Goal: Task Accomplishment & Management: Complete application form

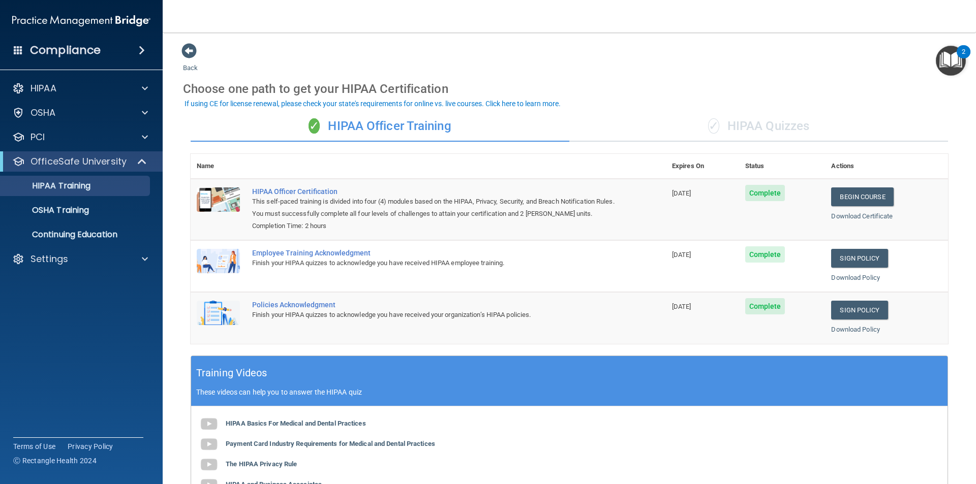
click at [660, 129] on div "✓ HIPAA Quizzes" at bounding box center [758, 126] width 379 height 30
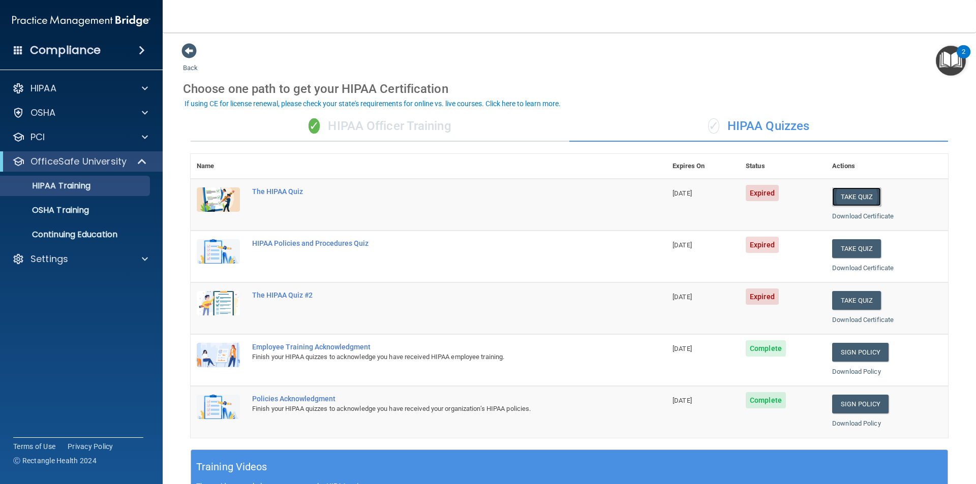
click at [846, 197] on button "Take Quiz" at bounding box center [856, 197] width 49 height 19
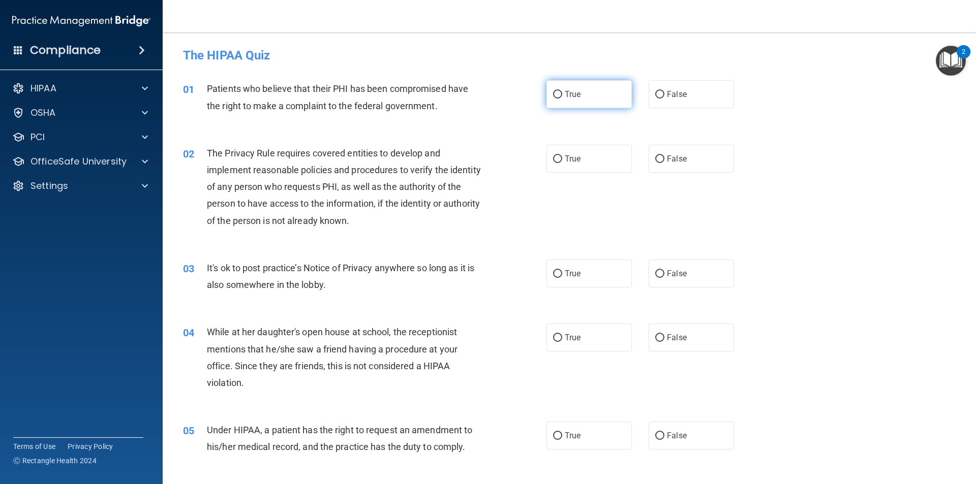
click at [554, 91] on input "True" at bounding box center [557, 95] width 9 height 8
radio input "true"
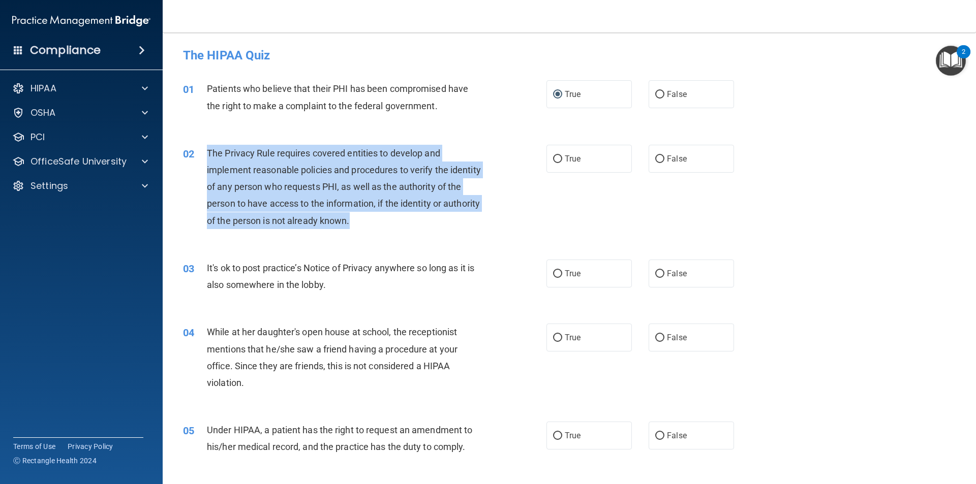
drag, startPoint x: 399, startPoint y: 224, endPoint x: 204, endPoint y: 157, distance: 205.9
click at [204, 157] on div "02 The Privacy Rule requires covered entities to develop and implement reasonab…" at bounding box center [365, 189] width 394 height 89
copy div "The Privacy Rule requires covered entities to develop and implement reasonable …"
click at [556, 156] on input "True" at bounding box center [557, 160] width 9 height 8
radio input "true"
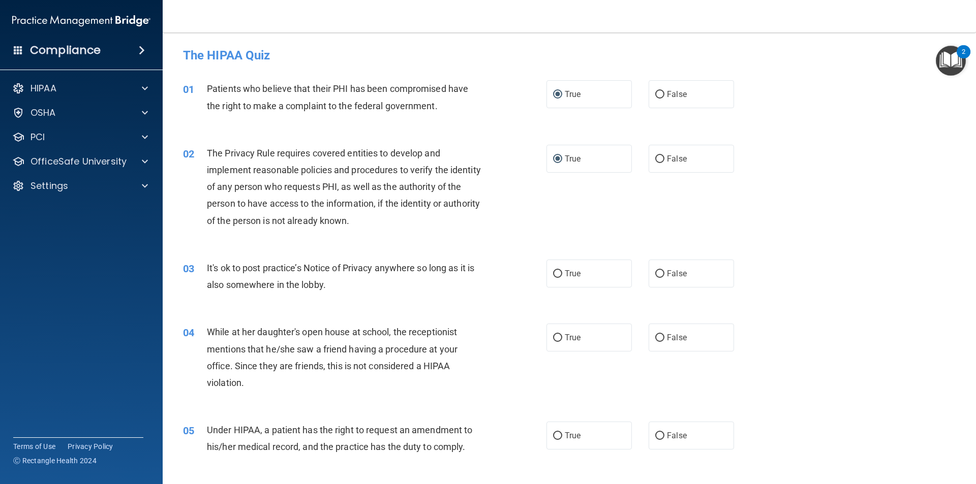
click at [434, 327] on span "While at her daughter's open house at school, the receptionist mentions that he…" at bounding box center [332, 357] width 251 height 61
click at [331, 286] on div "It's ok to post practice’s Notice of Privacy anywhere so long as it is also som…" at bounding box center [349, 277] width 284 height 34
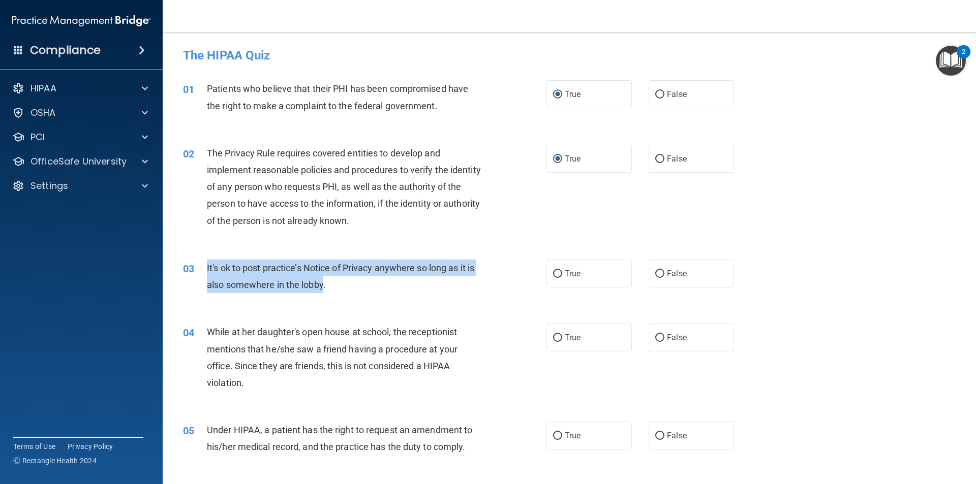
drag, startPoint x: 324, startPoint y: 285, endPoint x: 207, endPoint y: 272, distance: 117.5
click at [207, 272] on span "It's ok to post practice’s Notice of Privacy anywhere so long as it is also som…" at bounding box center [340, 276] width 267 height 27
copy span "It's ok to post practice’s Notice of Privacy anywhere so long as it is also som…"
click at [655, 271] on input "False" at bounding box center [659, 274] width 9 height 8
radio input "true"
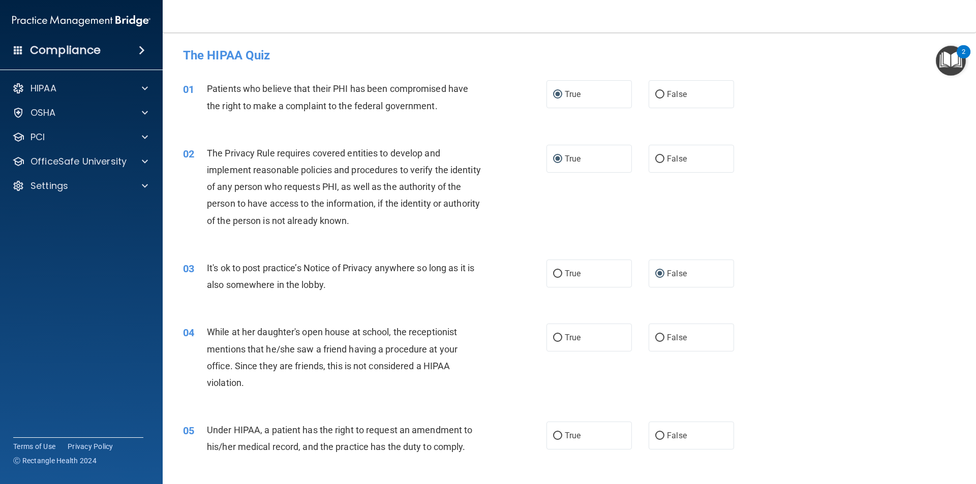
click at [402, 308] on div "03 It's ok to post practice’s Notice of Privacy anywhere so long as it is also …" at bounding box center [569, 279] width 788 height 64
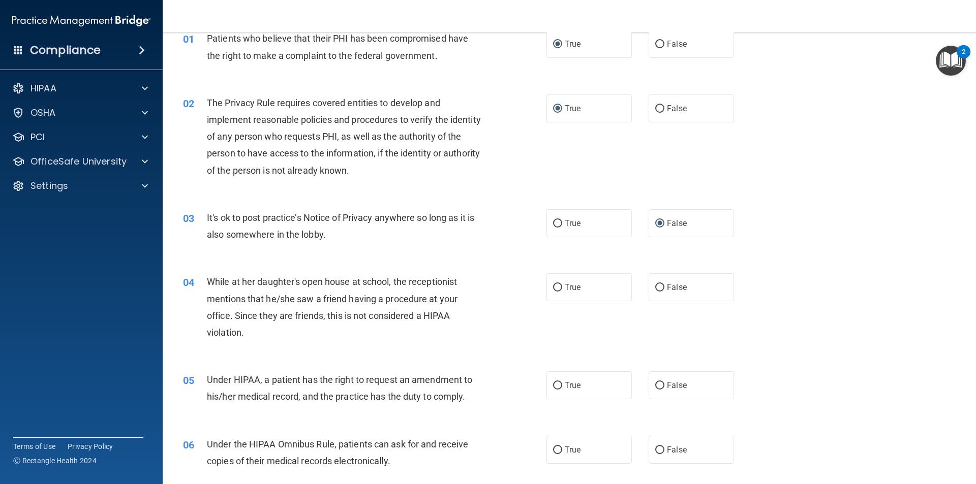
scroll to position [51, 0]
click at [655, 286] on input "False" at bounding box center [659, 288] width 9 height 8
radio input "true"
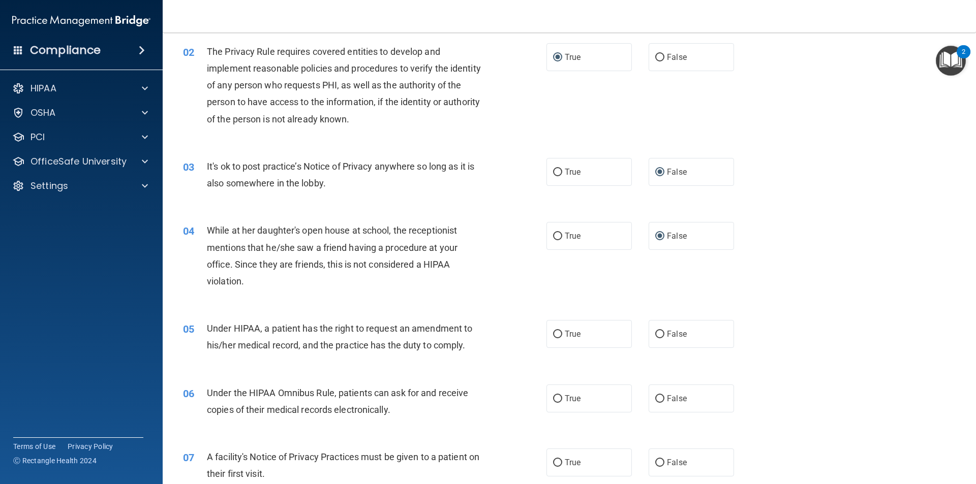
scroll to position [152, 0]
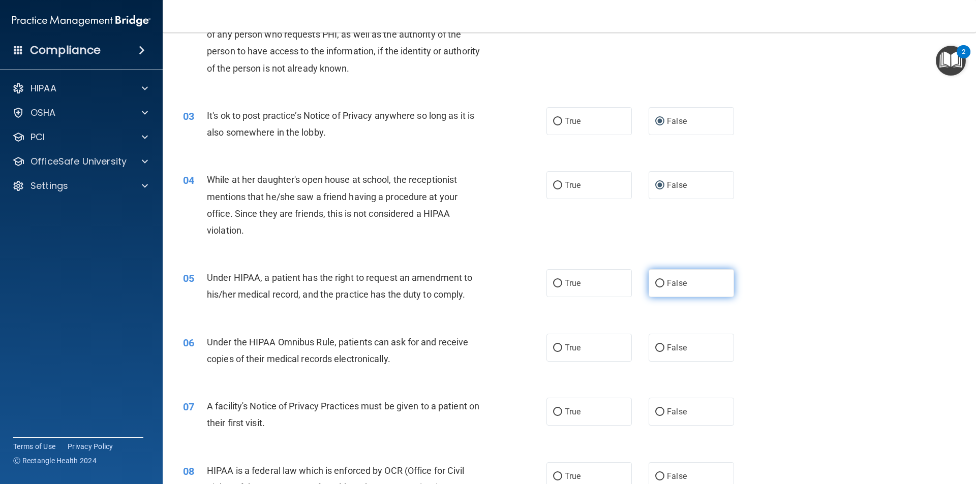
click at [655, 283] on input "False" at bounding box center [659, 284] width 9 height 8
radio input "true"
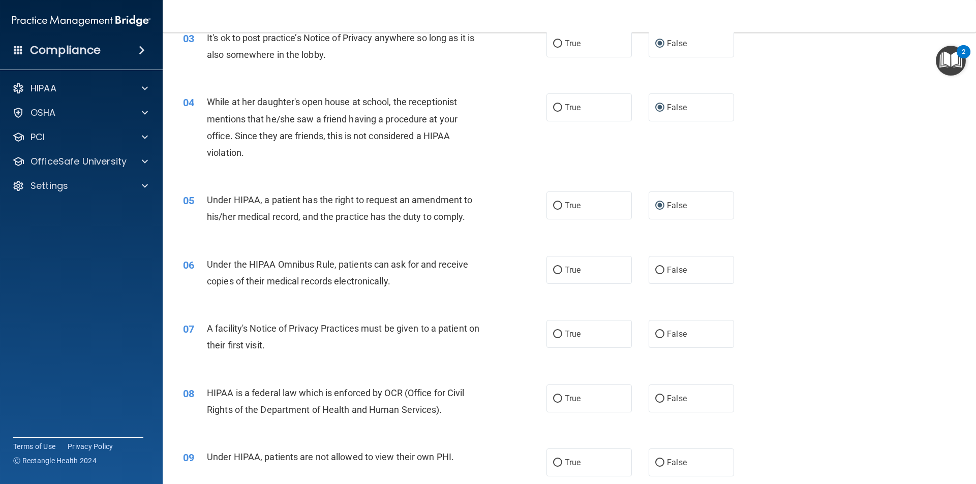
scroll to position [254, 0]
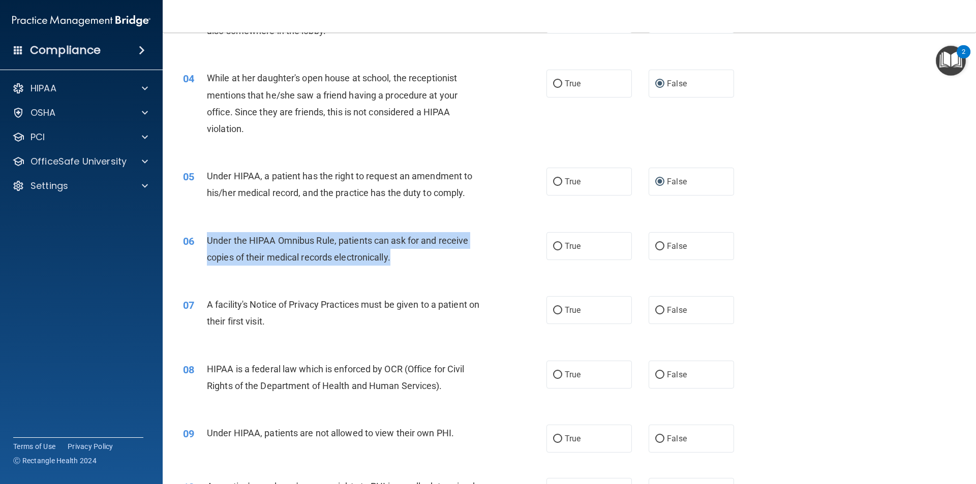
drag, startPoint x: 398, startPoint y: 255, endPoint x: 204, endPoint y: 245, distance: 194.4
click at [204, 245] on div "06 Under the HIPAA Omnibus Rule, patients can ask for and receive copies of the…" at bounding box center [365, 251] width 394 height 39
copy div "Under the HIPAA Omnibus Rule, patients can ask for and receive copies of their …"
click at [555, 243] on input "True" at bounding box center [557, 247] width 9 height 8
radio input "true"
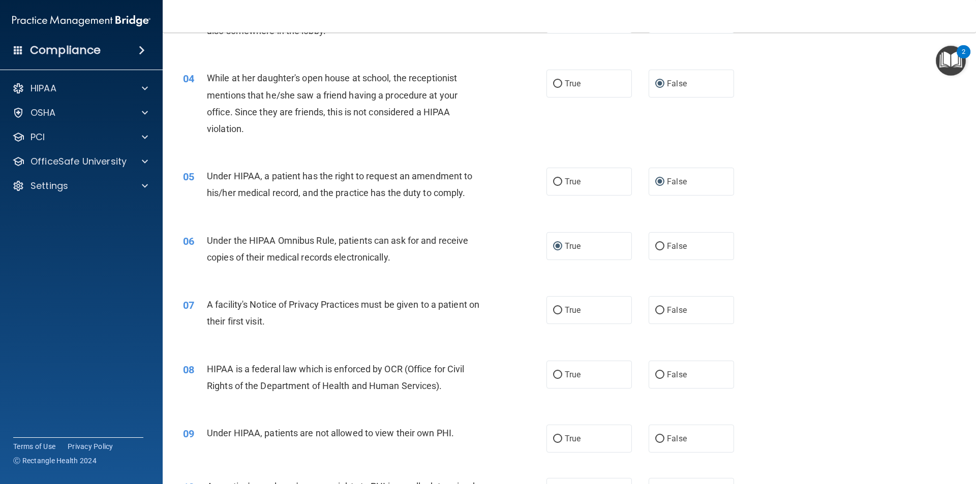
click at [281, 321] on div "A facility's Notice of Privacy Practices must be given to a patient on their fi…" at bounding box center [349, 313] width 284 height 34
click at [553, 311] on input "True" at bounding box center [557, 311] width 9 height 8
radio input "true"
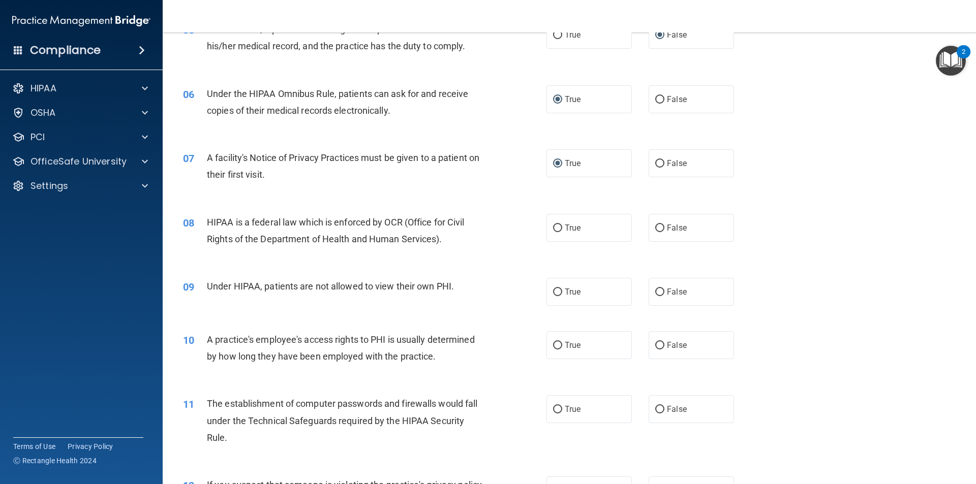
scroll to position [407, 0]
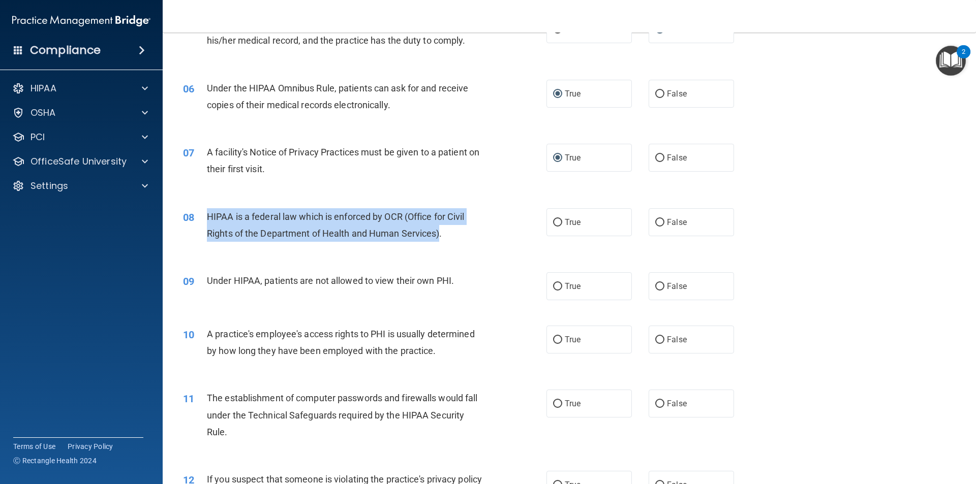
drag, startPoint x: 441, startPoint y: 233, endPoint x: 203, endPoint y: 220, distance: 238.2
click at [203, 220] on div "08 HIPAA is a federal law which is enforced by OCR (Office for Civil Rights of …" at bounding box center [365, 227] width 394 height 39
copy div "HIPAA is a federal law which is enforced by OCR (Office for Civil Rights of the…"
click at [554, 220] on input "True" at bounding box center [557, 223] width 9 height 8
radio input "true"
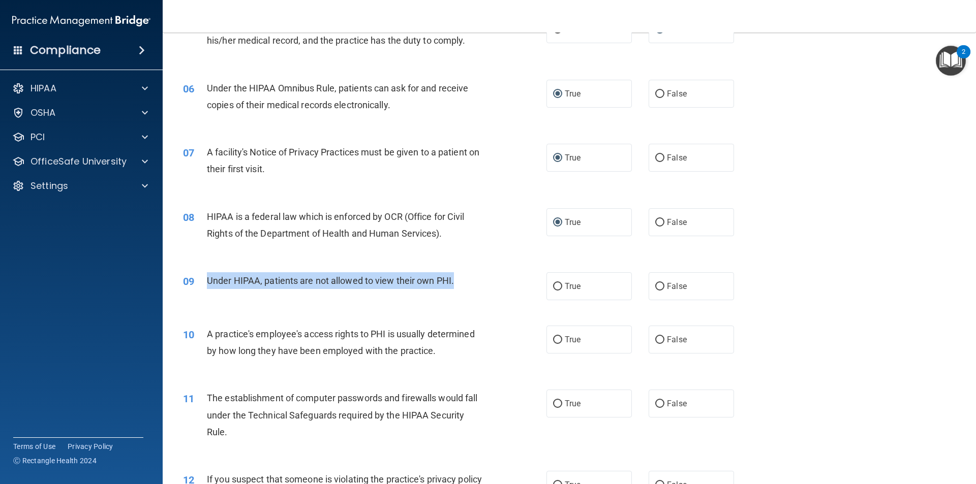
drag, startPoint x: 453, startPoint y: 280, endPoint x: 204, endPoint y: 284, distance: 249.1
click at [204, 284] on div "09 Under HIPAA, patients are not allowed to view their own PHI." at bounding box center [365, 283] width 394 height 22
copy div "Under HIPAA, patients are not allowed to view their own PHI."
click at [553, 284] on input "True" at bounding box center [557, 287] width 9 height 8
radio input "true"
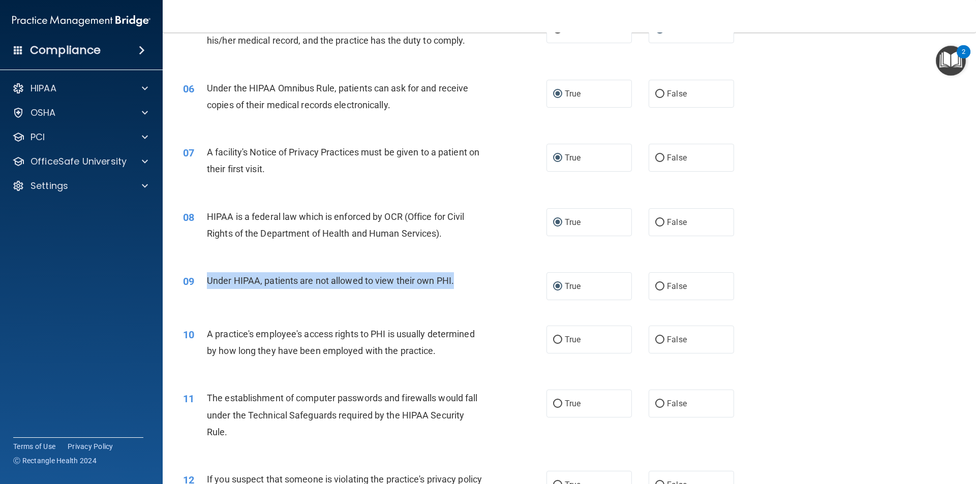
click at [410, 294] on div "09 Under HIPAA, patients are not allowed to view their own PHI." at bounding box center [365, 283] width 394 height 22
click at [655, 283] on input "False" at bounding box center [659, 287] width 9 height 8
radio input "true"
radio input "false"
click at [397, 285] on span "Under HIPAA, patients are not allowed to view their own PHI." at bounding box center [330, 280] width 247 height 11
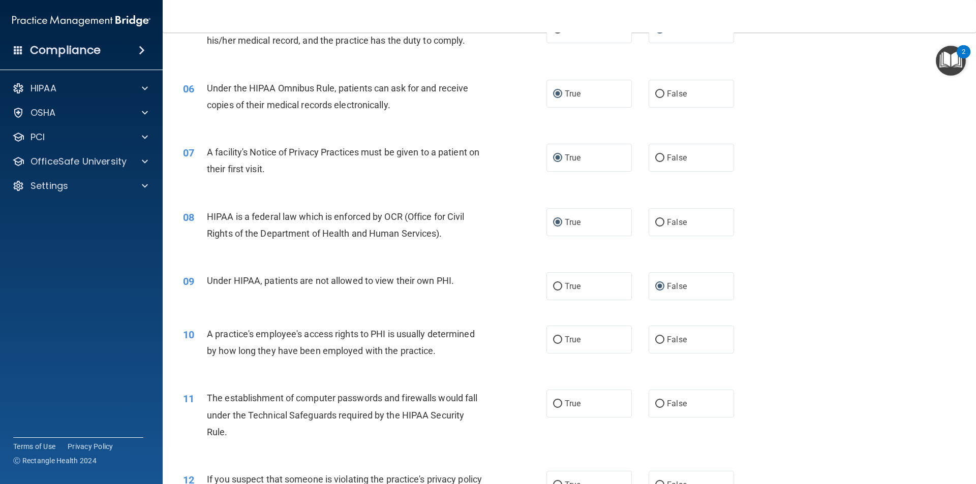
click at [437, 348] on div "A practice's employee's access rights to PHI is usually determined by how long …" at bounding box center [349, 343] width 284 height 34
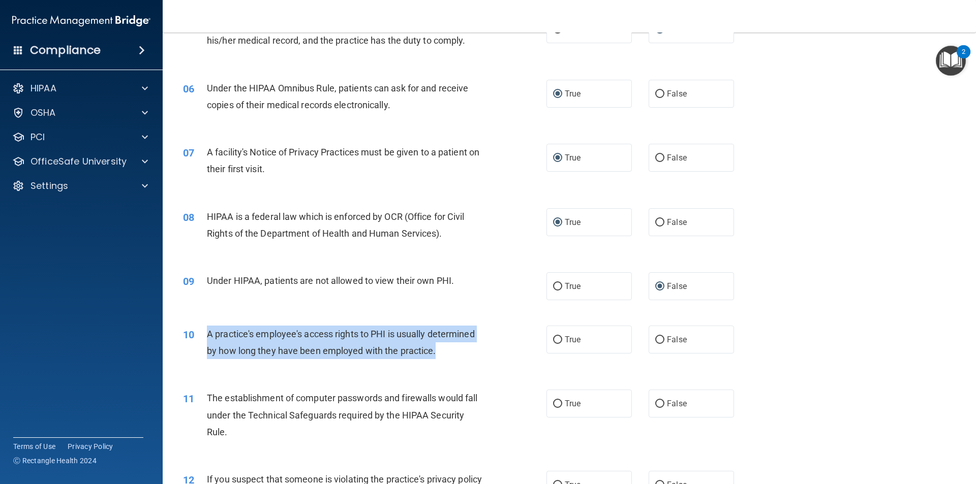
drag, startPoint x: 437, startPoint y: 348, endPoint x: 194, endPoint y: 342, distance: 243.0
click at [194, 342] on div "10 A practice's employee's access rights to PHI is usually determined by how lo…" at bounding box center [365, 345] width 394 height 39
copy div "A practice's employee's access rights to PHI is usually determined by how long …"
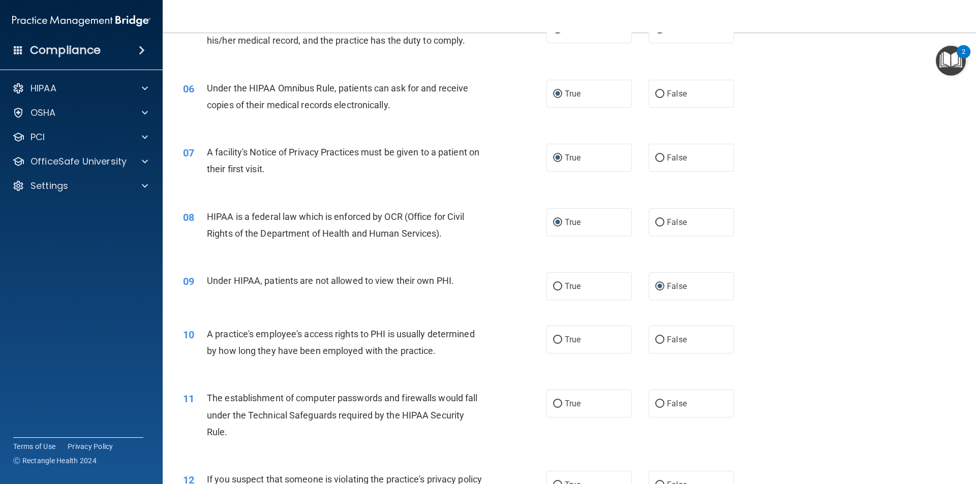
click at [506, 265] on div "09 Under HIPAA, patients are not allowed to view their own PHI. True False" at bounding box center [569, 286] width 788 height 53
click at [655, 338] on input "False" at bounding box center [659, 340] width 9 height 8
radio input "true"
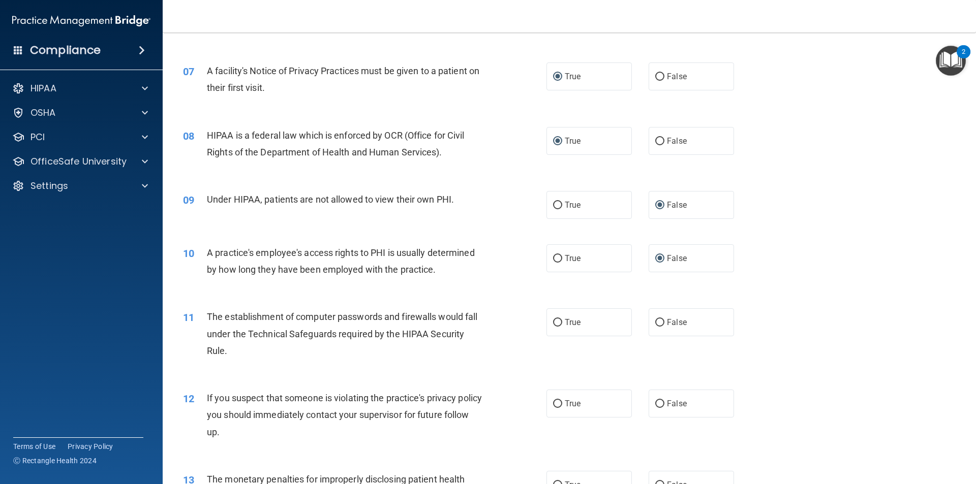
scroll to position [559, 0]
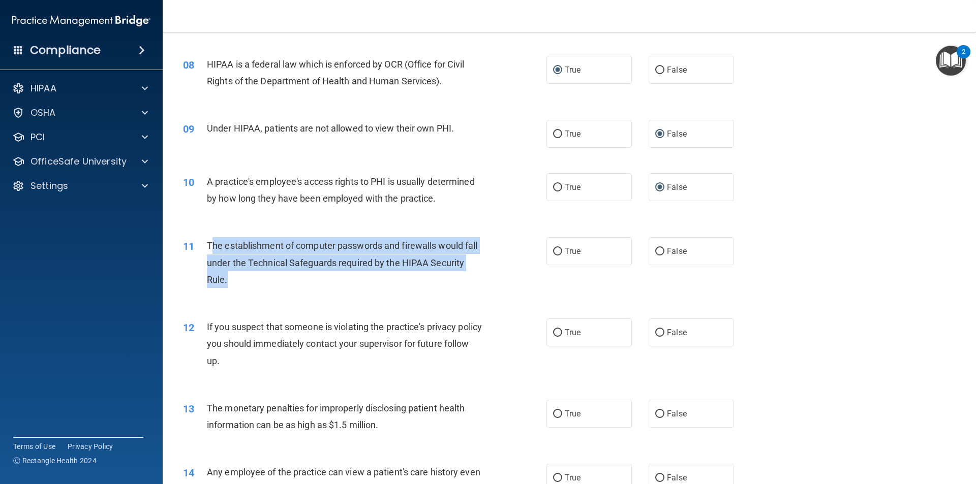
drag, startPoint x: 238, startPoint y: 279, endPoint x: 210, endPoint y: 245, distance: 44.4
click at [210, 245] on div "The establishment of computer passwords and firewalls would fall under the Tech…" at bounding box center [349, 262] width 284 height 51
click at [237, 280] on div "The establishment of computer passwords and firewalls would fall under the Tech…" at bounding box center [349, 262] width 284 height 51
drag, startPoint x: 234, startPoint y: 281, endPoint x: 198, endPoint y: 244, distance: 51.4
click at [198, 244] on div "11 The establishment of computer passwords and firewalls would fall under the T…" at bounding box center [365, 265] width 394 height 56
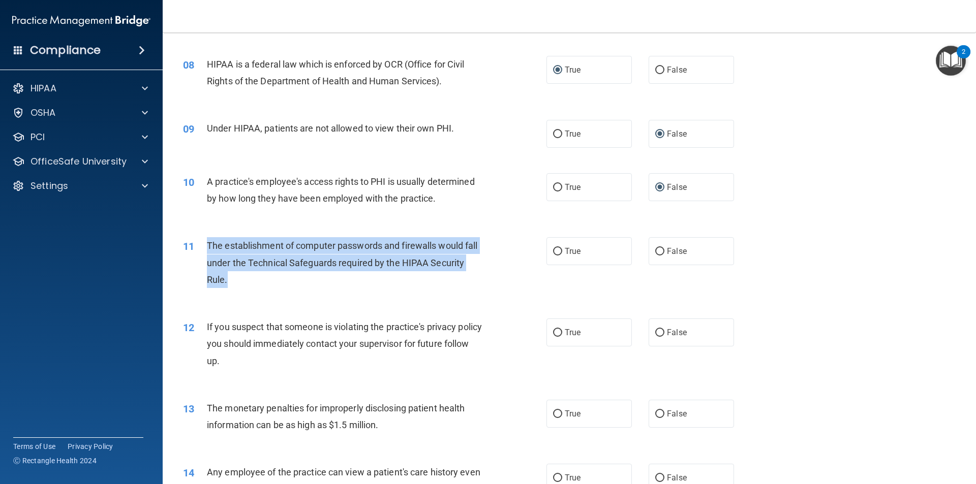
copy div "The establishment of computer passwords and firewalls would fall under the Tech…"
click at [554, 248] on input "True" at bounding box center [557, 252] width 9 height 8
radio input "true"
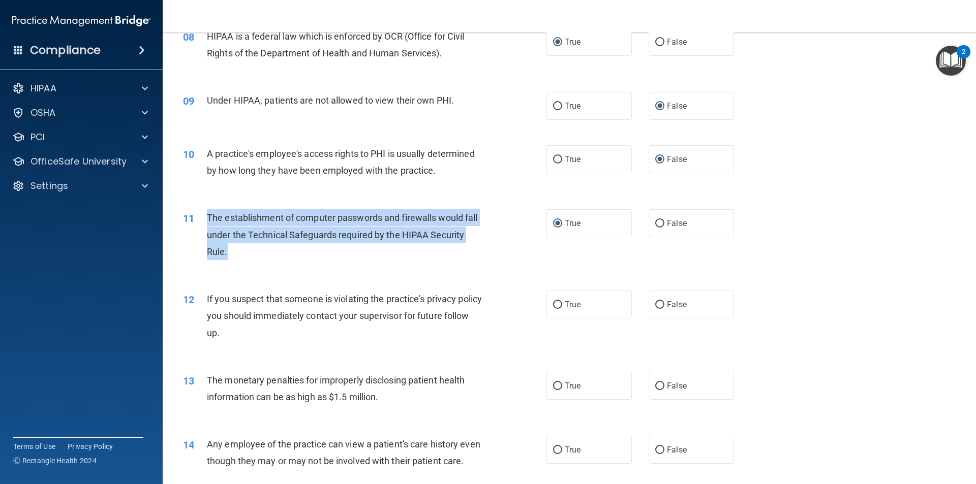
scroll to position [610, 0]
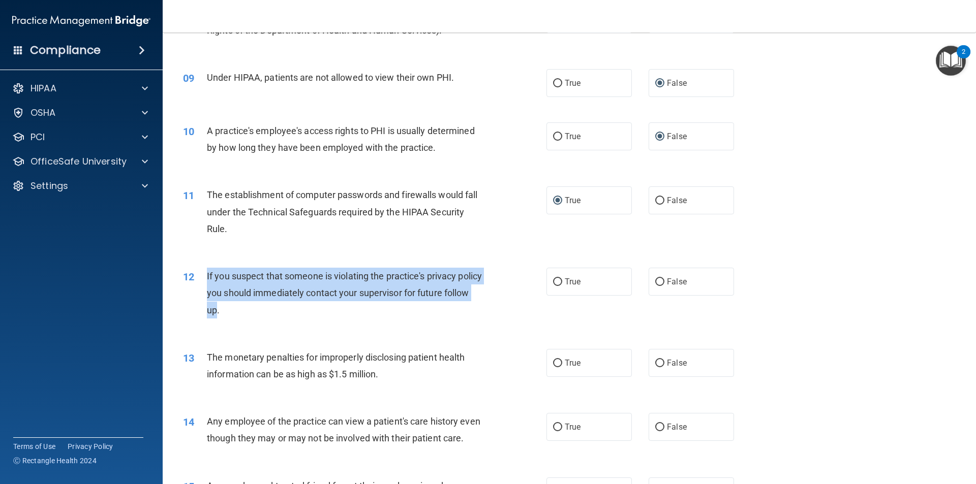
drag, startPoint x: 242, startPoint y: 308, endPoint x: 194, endPoint y: 283, distance: 55.0
click at [194, 283] on div "12 If you suspect that someone is violating the practice's privacy policy you s…" at bounding box center [365, 296] width 394 height 56
copy div "If you suspect that someone is violating the practice's privacy policy you shou…"
click at [555, 283] on input "True" at bounding box center [557, 282] width 9 height 8
radio input "true"
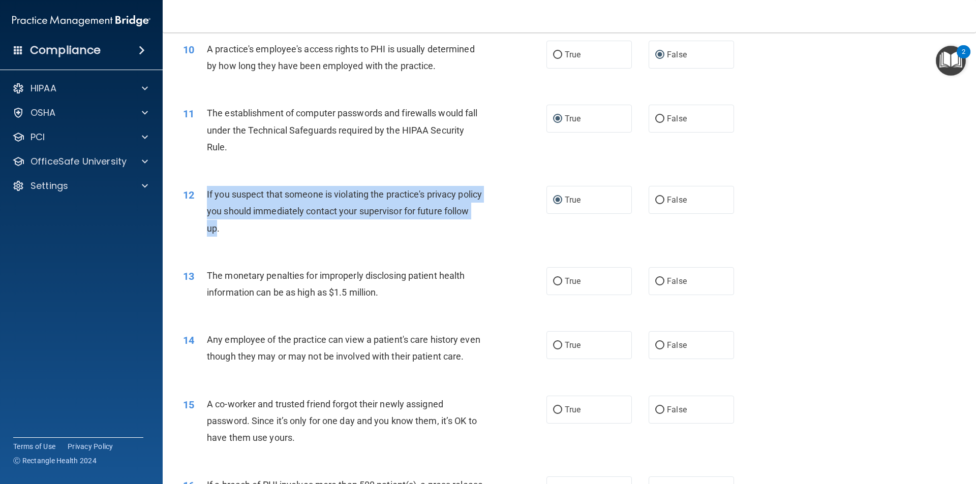
scroll to position [711, 0]
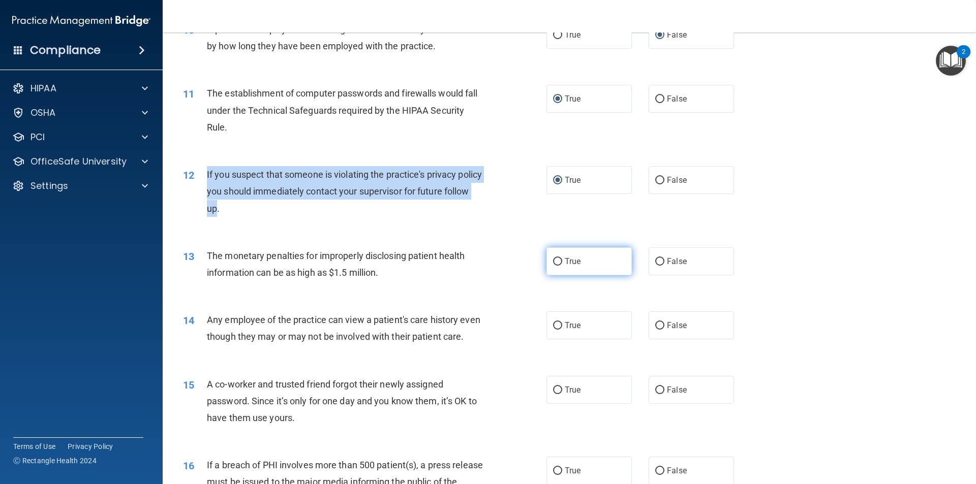
click at [553, 260] on input "True" at bounding box center [557, 262] width 9 height 8
radio input "true"
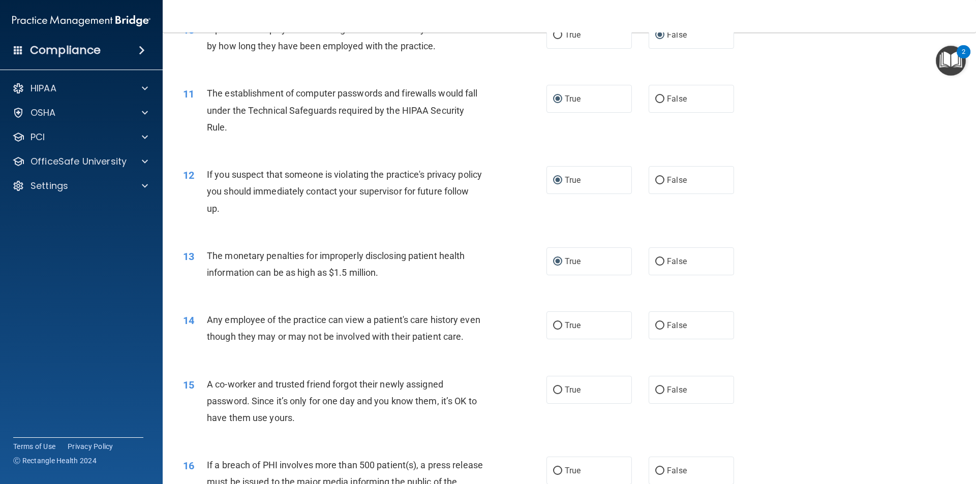
click at [518, 310] on div "14 Any employee of the practice can view a patient's care history even though t…" at bounding box center [569, 331] width 788 height 64
click at [655, 324] on input "False" at bounding box center [659, 326] width 9 height 8
radio input "true"
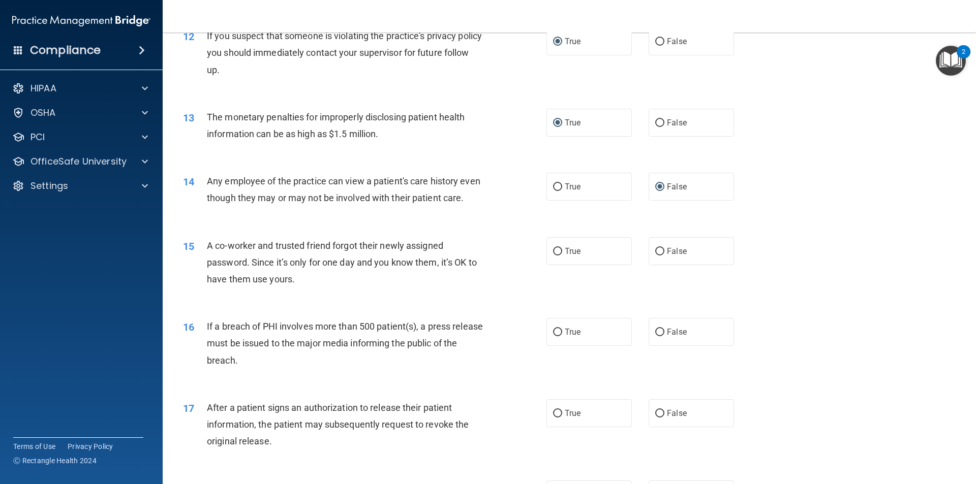
scroll to position [864, 0]
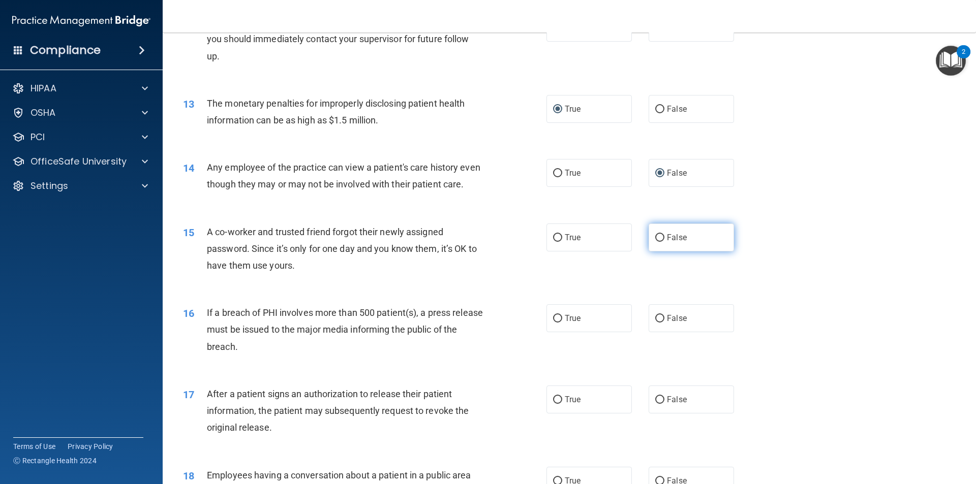
click at [659, 242] on input "False" at bounding box center [659, 238] width 9 height 8
radio input "true"
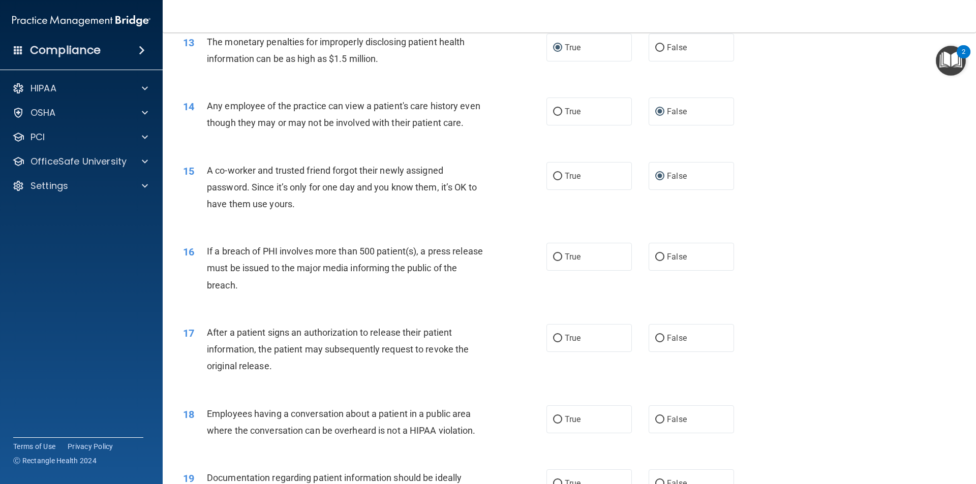
scroll to position [966, 0]
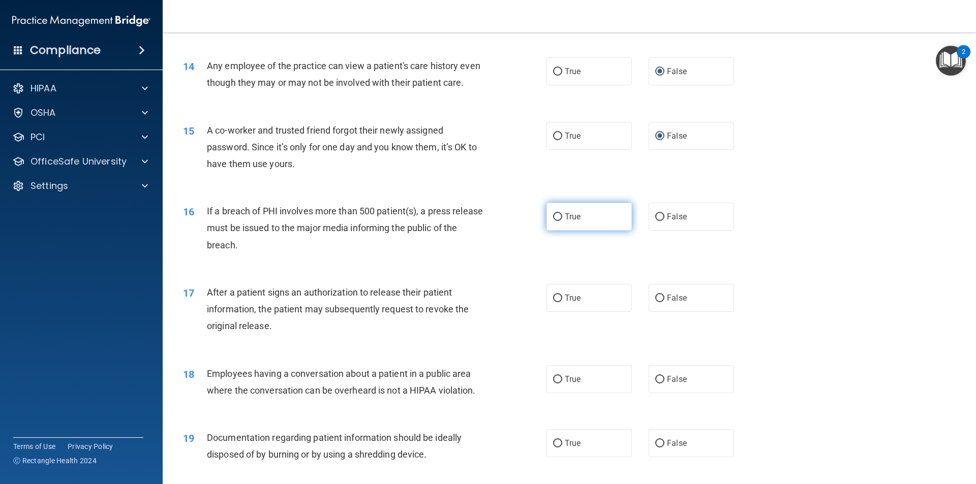
click at [556, 221] on input "True" at bounding box center [557, 217] width 9 height 8
radio input "true"
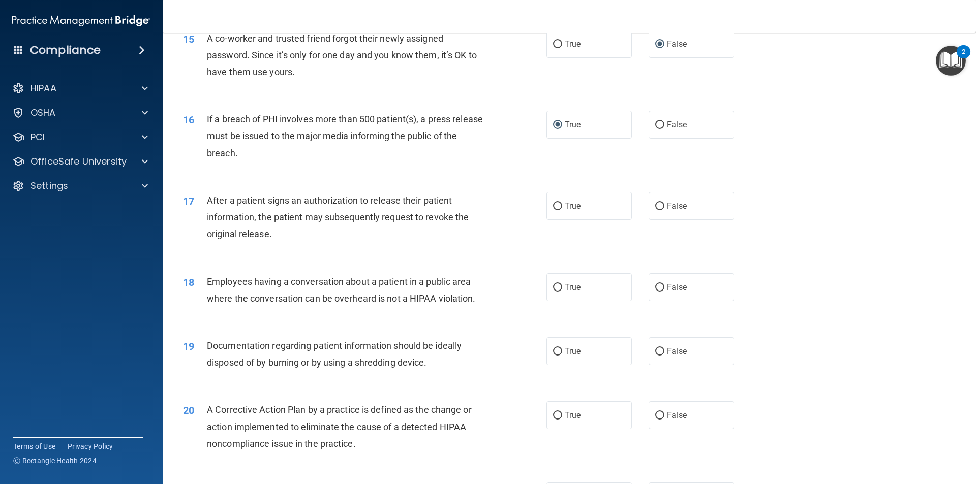
scroll to position [1067, 0]
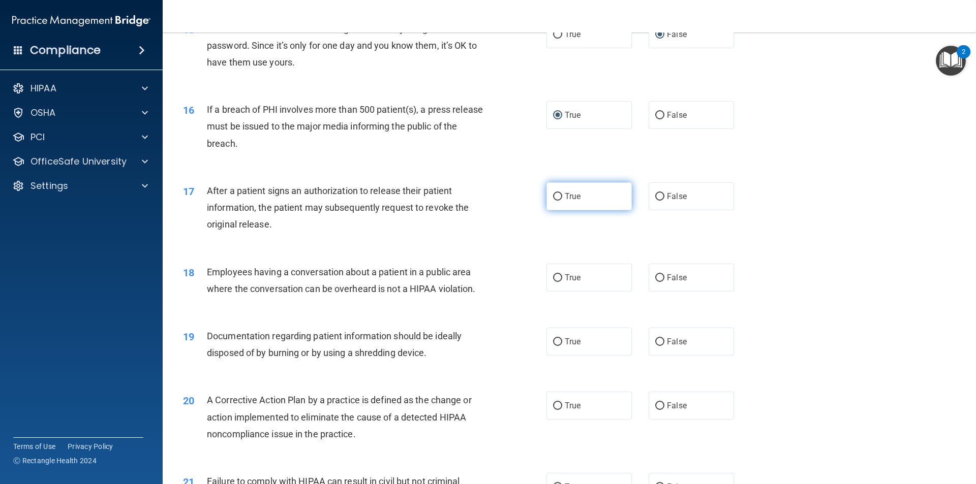
click at [553, 201] on input "True" at bounding box center [557, 197] width 9 height 8
radio input "true"
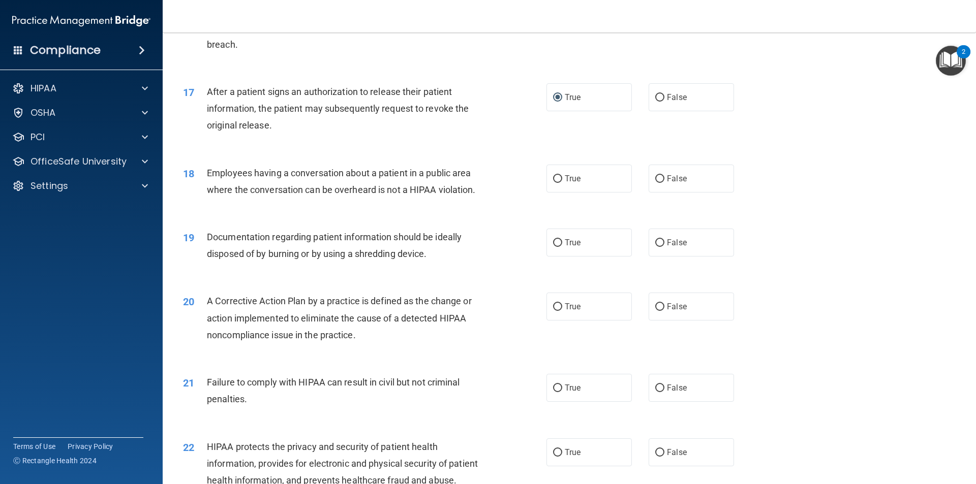
scroll to position [1169, 0]
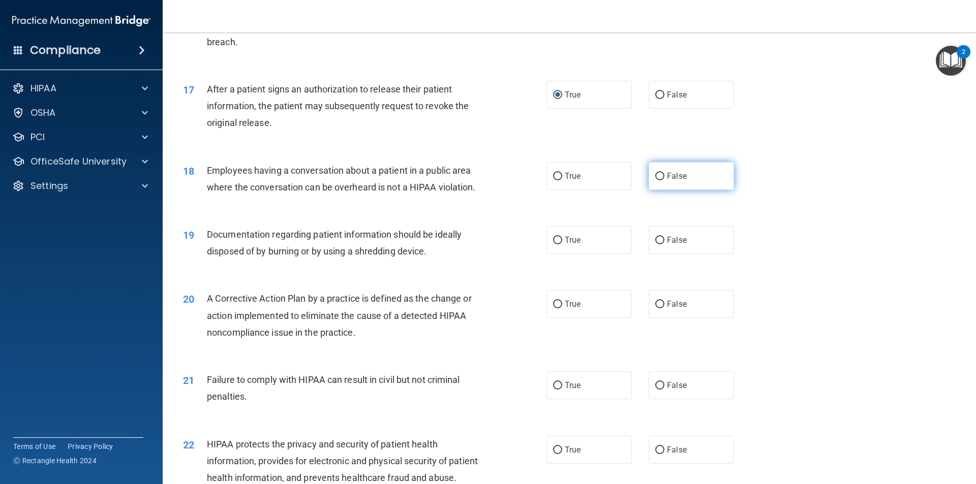
click at [656, 180] on input "False" at bounding box center [659, 177] width 9 height 8
radio input "true"
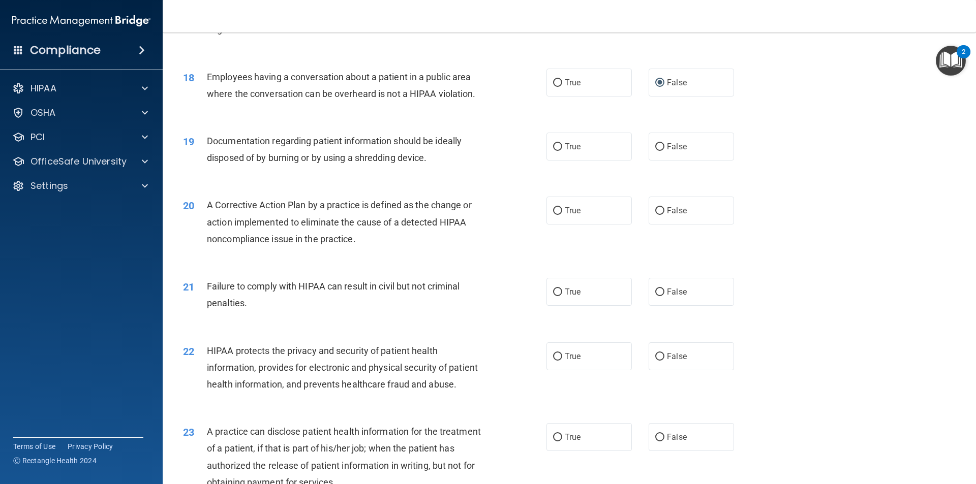
scroll to position [1270, 0]
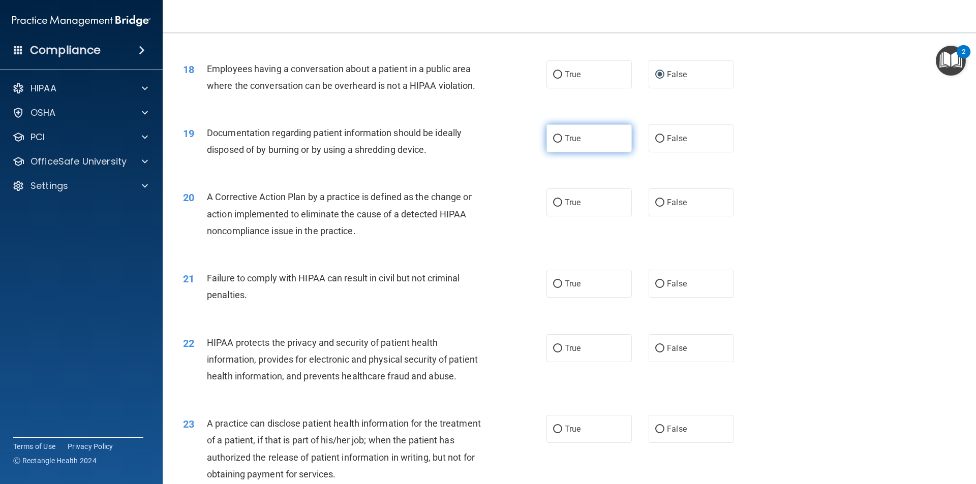
click at [553, 143] on input "True" at bounding box center [557, 139] width 9 height 8
radio input "true"
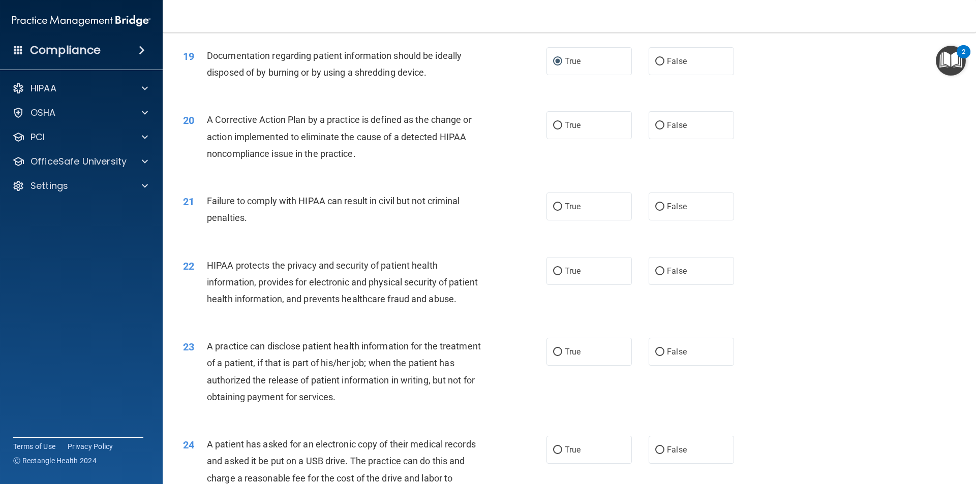
scroll to position [1372, 0]
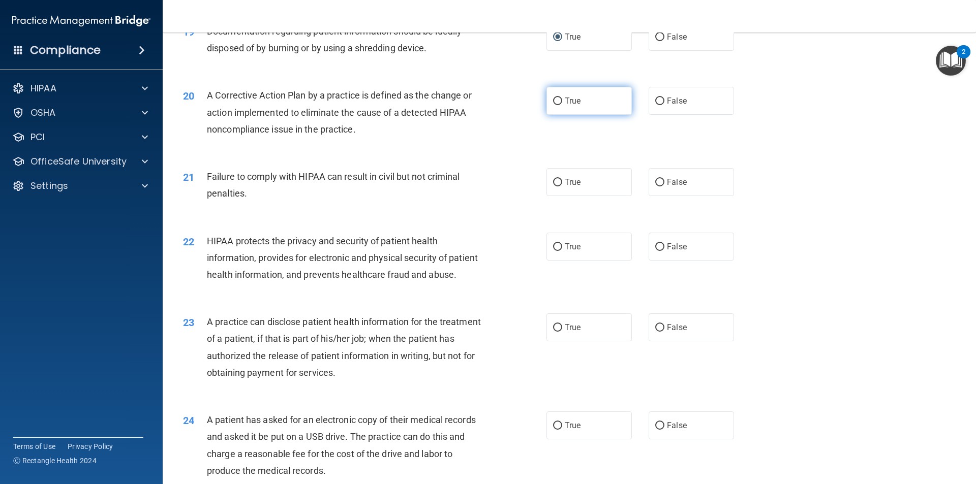
click at [565, 106] on span "True" at bounding box center [573, 101] width 16 height 10
click at [562, 105] on input "True" at bounding box center [557, 102] width 9 height 8
radio input "true"
click at [655, 187] on input "False" at bounding box center [659, 183] width 9 height 8
radio input "true"
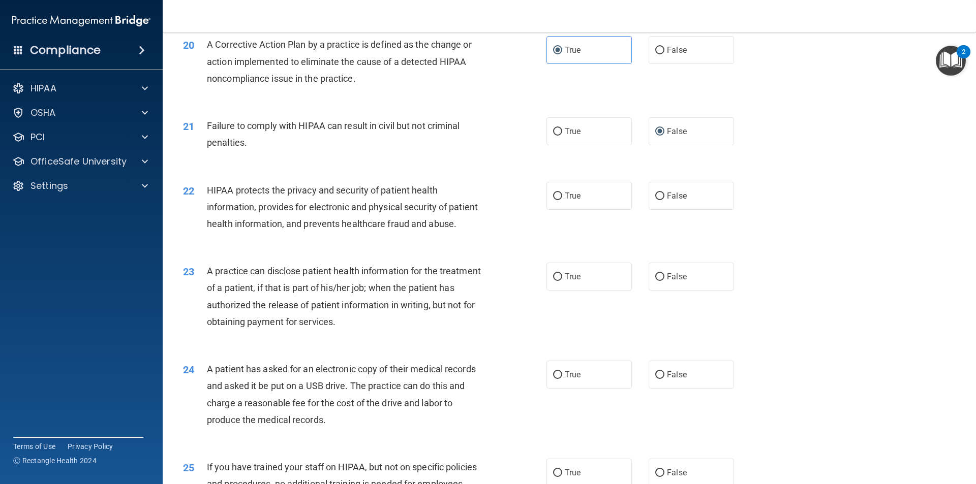
scroll to position [1474, 0]
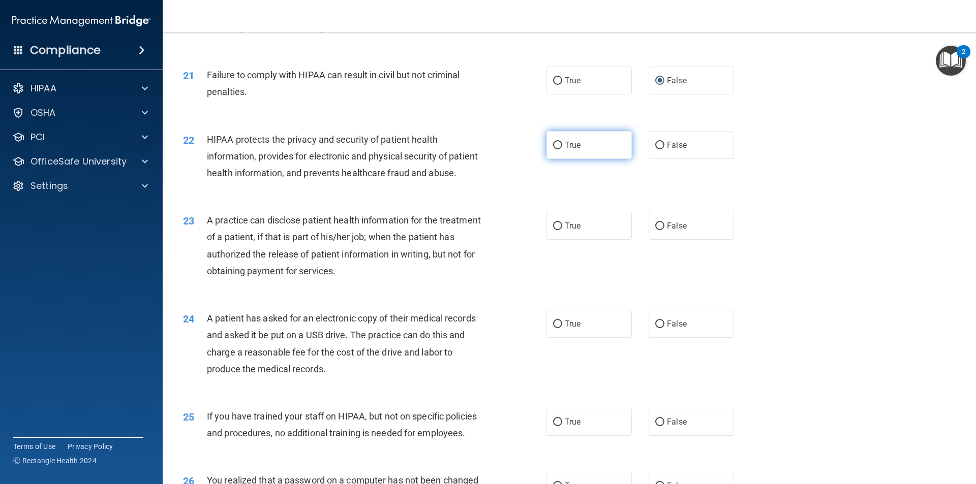
click at [553, 149] on input "True" at bounding box center [557, 146] width 9 height 8
radio input "true"
click at [553, 230] on input "True" at bounding box center [557, 227] width 9 height 8
radio input "true"
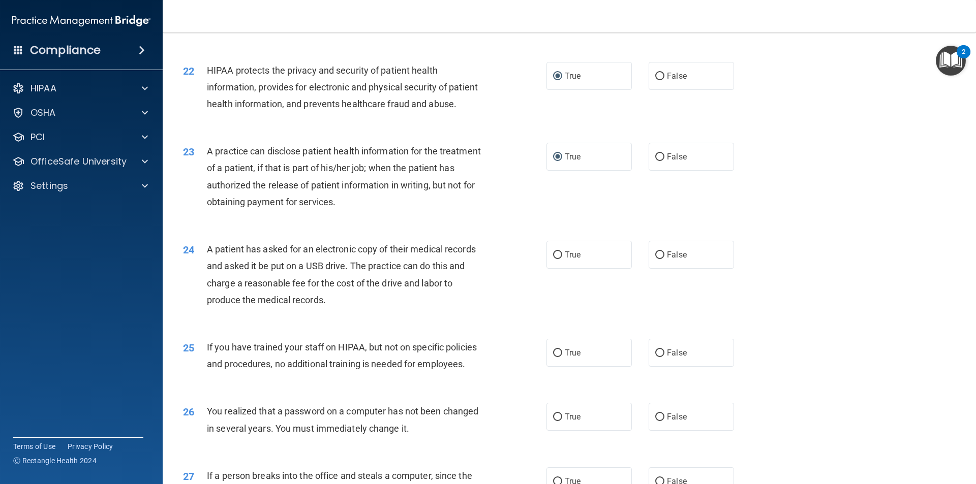
scroll to position [1575, 0]
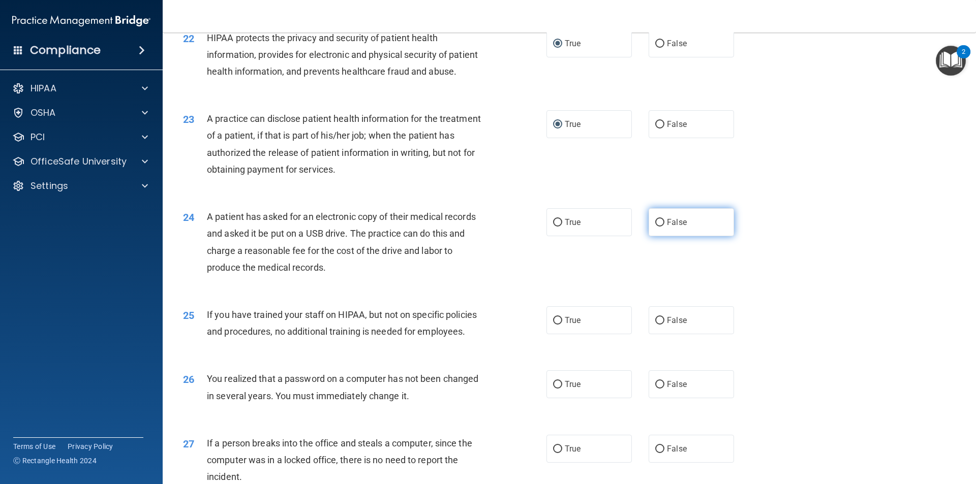
click at [656, 227] on input "False" at bounding box center [659, 223] width 9 height 8
radio input "true"
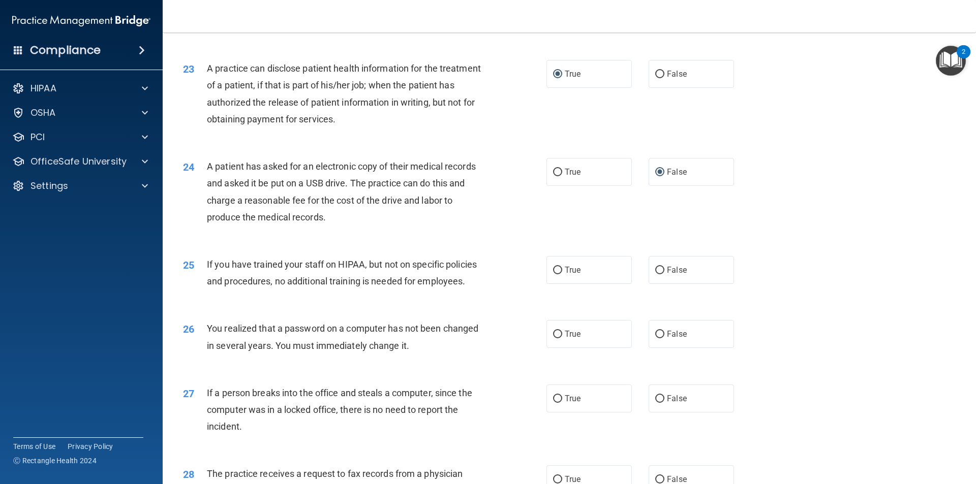
scroll to position [1626, 0]
click at [655, 274] on input "False" at bounding box center [659, 270] width 9 height 8
radio input "true"
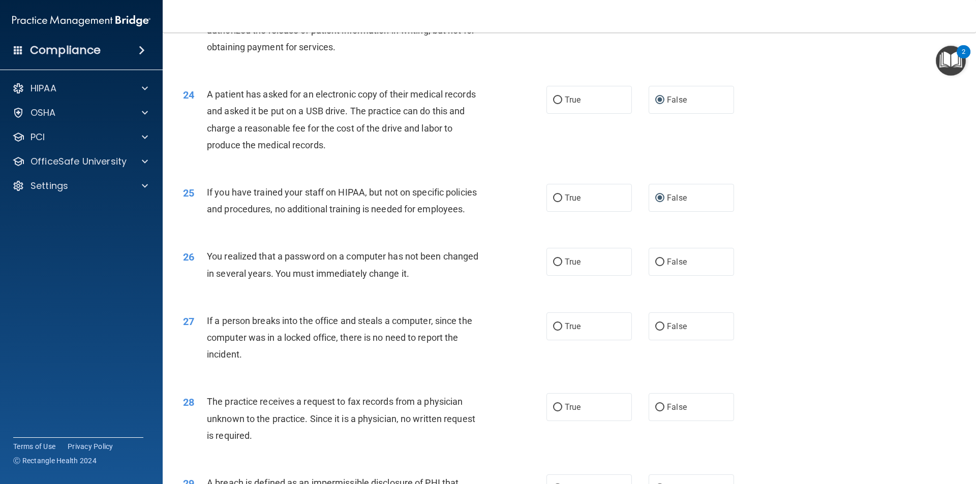
scroll to position [1728, 0]
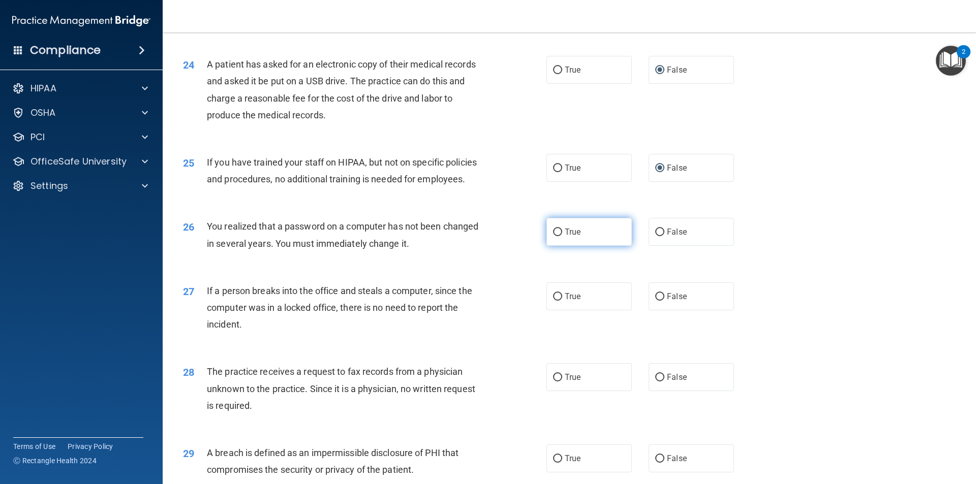
click at [553, 236] on input "True" at bounding box center [557, 233] width 9 height 8
radio input "true"
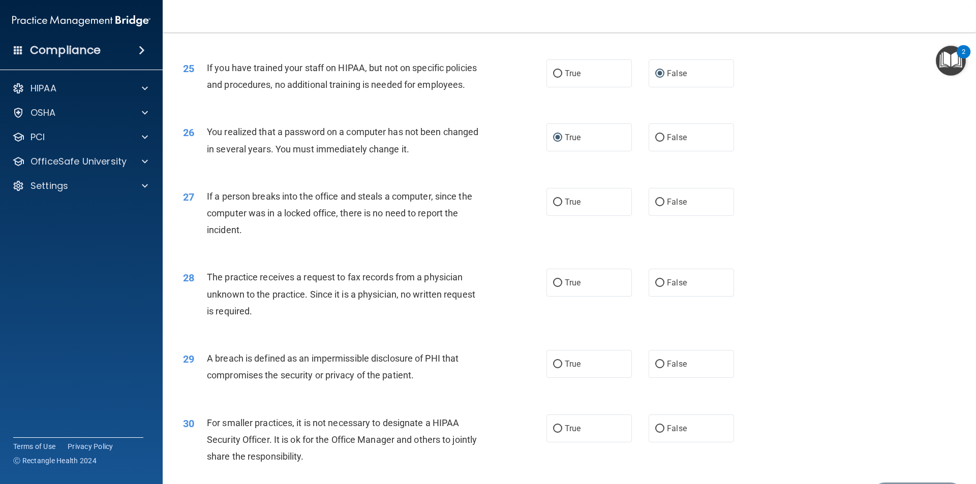
scroll to position [1829, 0]
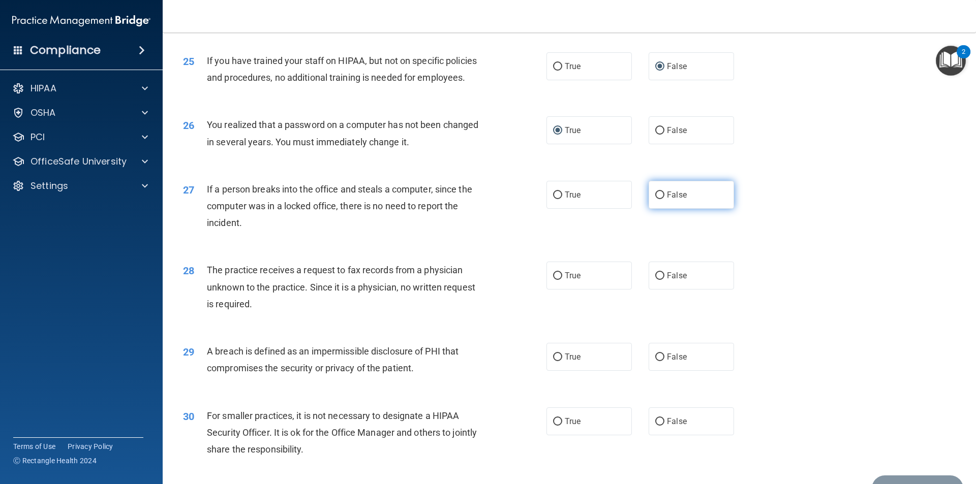
click at [655, 199] on input "False" at bounding box center [659, 196] width 9 height 8
radio input "true"
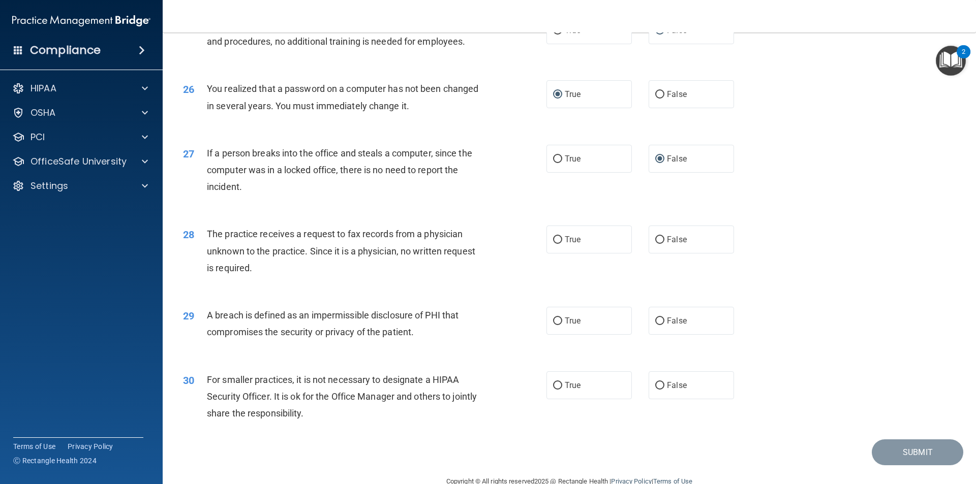
scroll to position [1921, 0]
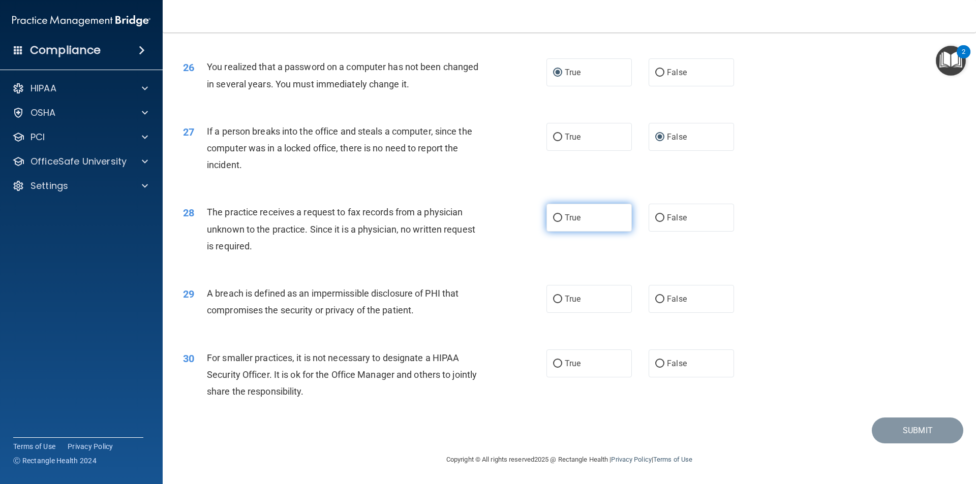
click at [553, 216] on input "True" at bounding box center [557, 218] width 9 height 8
radio input "true"
click at [553, 216] on input "True" at bounding box center [557, 218] width 9 height 8
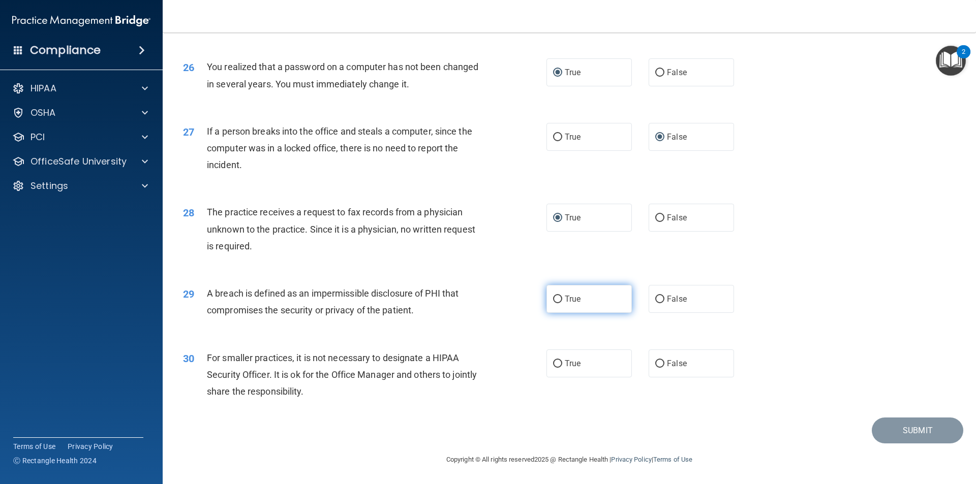
click at [558, 296] on label "True" at bounding box center [588, 299] width 85 height 28
click at [558, 296] on input "True" at bounding box center [557, 300] width 9 height 8
radio input "true"
click at [657, 364] on input "False" at bounding box center [659, 364] width 9 height 8
radio input "true"
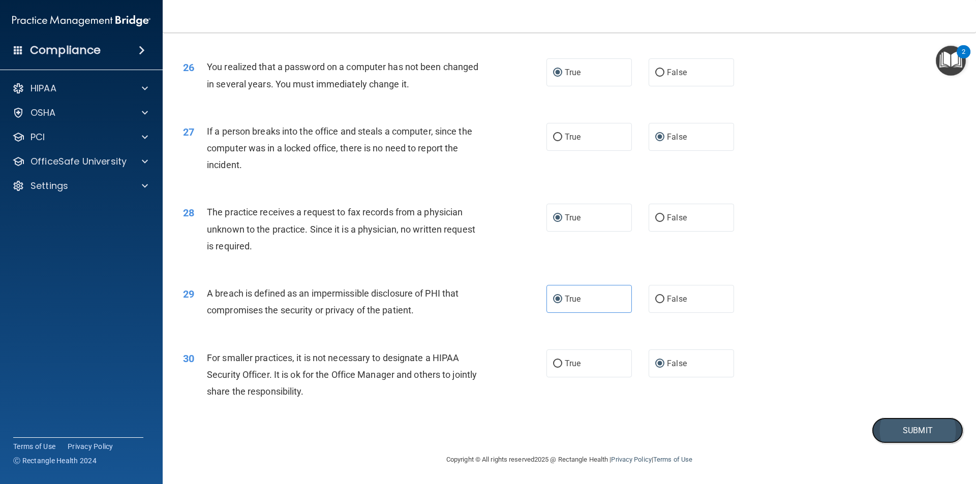
click at [901, 431] on button "Submit" at bounding box center [917, 431] width 91 height 26
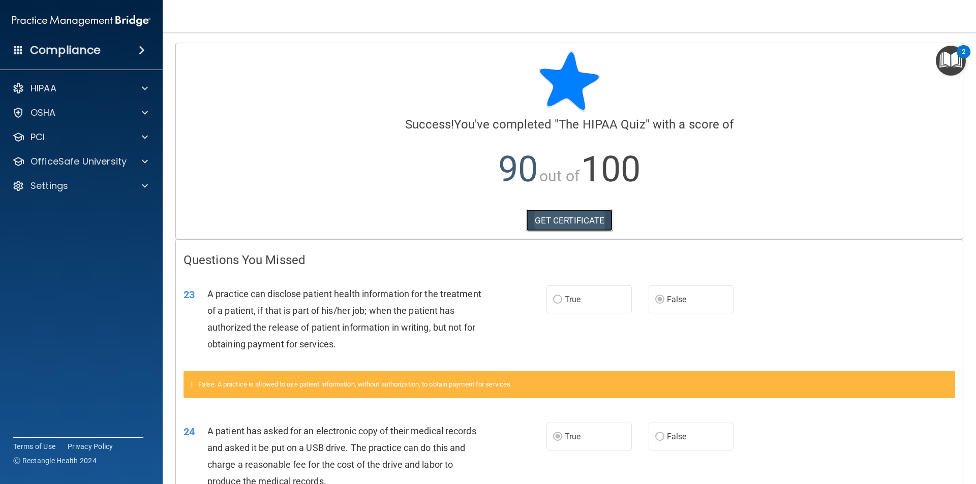
click at [570, 223] on link "GET CERTIFICATE" at bounding box center [569, 220] width 87 height 22
click at [142, 44] on span at bounding box center [142, 50] width 6 height 12
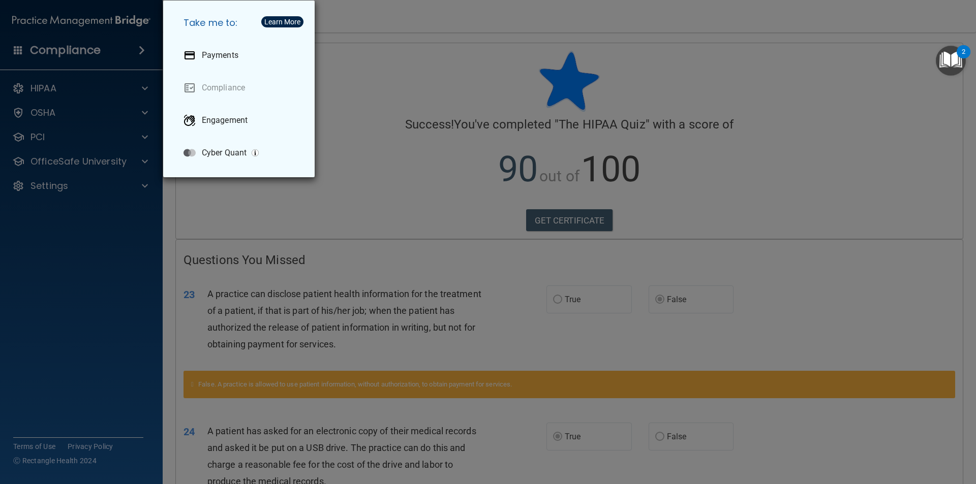
click at [376, 133] on div "Take me to: Payments Compliance Engagement Cyber Quant" at bounding box center [488, 242] width 976 height 484
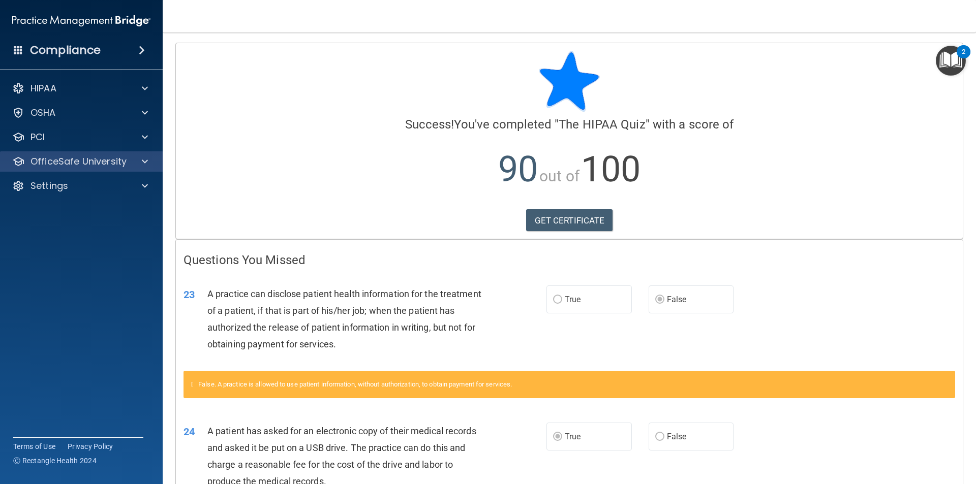
click at [86, 153] on div "OfficeSafe University" at bounding box center [81, 161] width 163 height 20
click at [142, 156] on span at bounding box center [145, 162] width 6 height 12
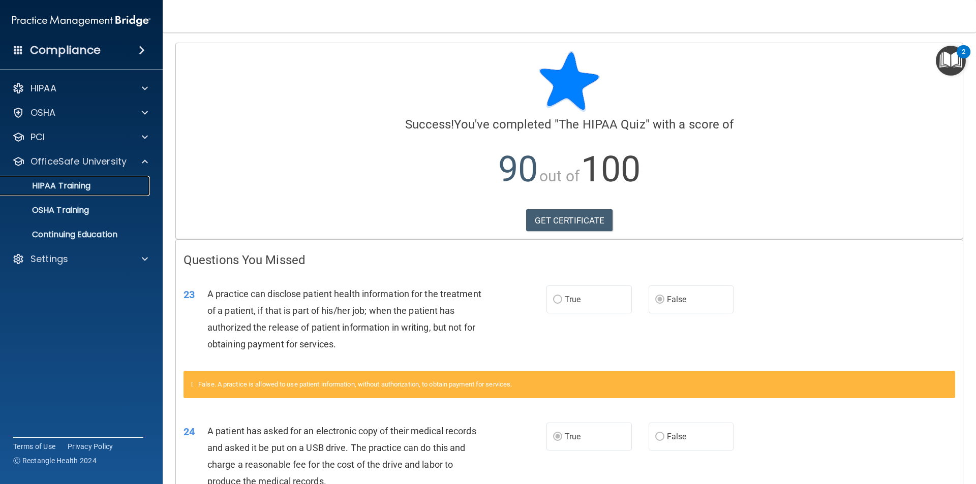
click at [80, 187] on p "HIPAA Training" at bounding box center [49, 186] width 84 height 10
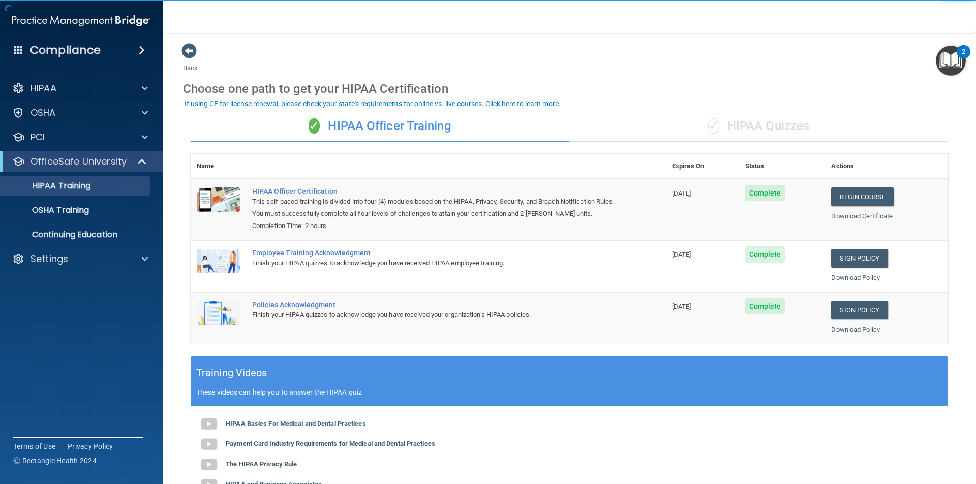
click at [679, 129] on div "✓ HIPAA Quizzes" at bounding box center [758, 126] width 379 height 30
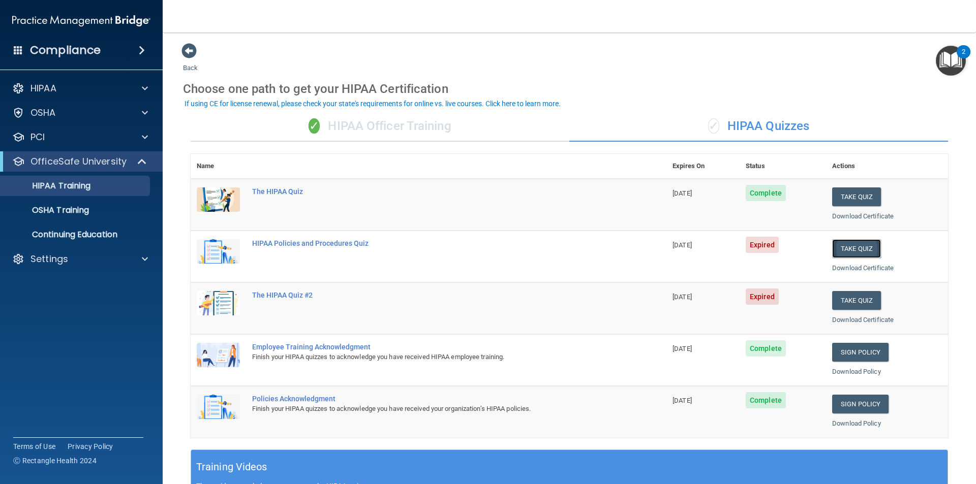
click at [837, 251] on button "Take Quiz" at bounding box center [856, 248] width 49 height 19
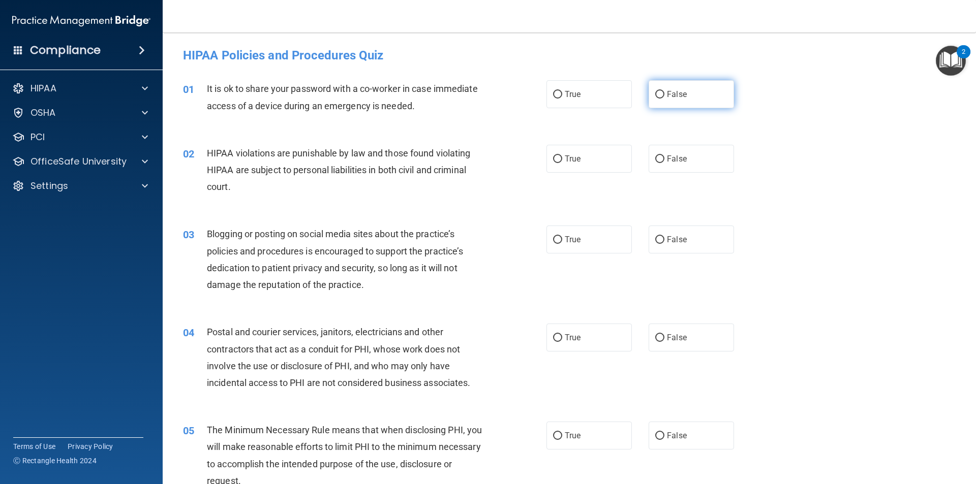
click at [655, 93] on input "False" at bounding box center [659, 95] width 9 height 8
radio input "true"
click at [557, 156] on input "True" at bounding box center [557, 160] width 9 height 8
radio input "true"
click at [655, 236] on input "False" at bounding box center [659, 240] width 9 height 8
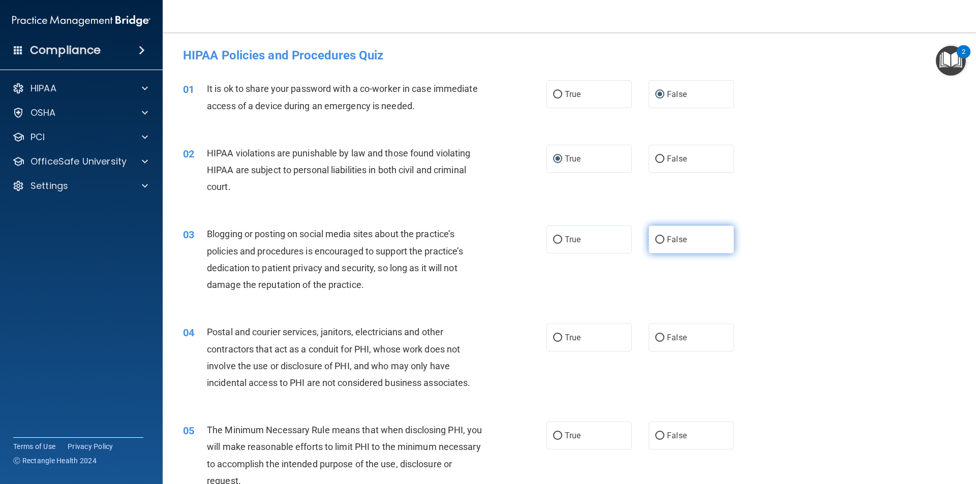
radio input "true"
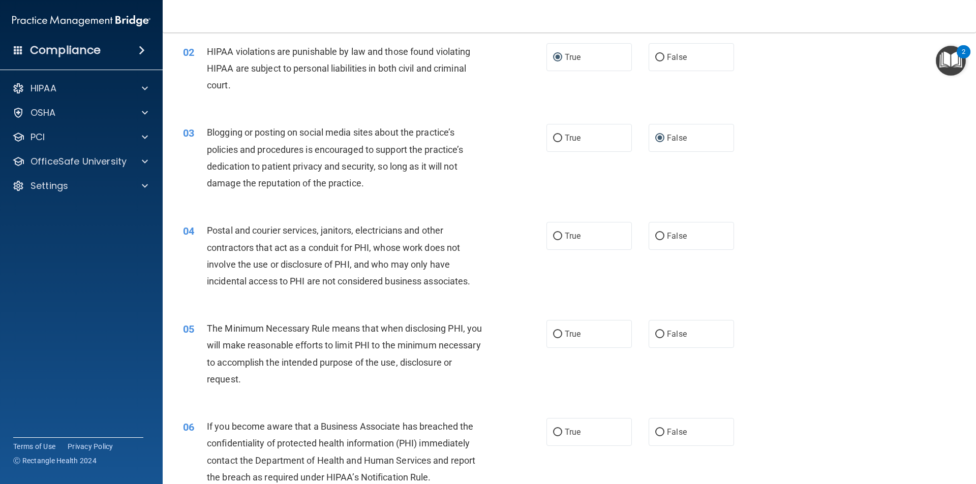
scroll to position [152, 0]
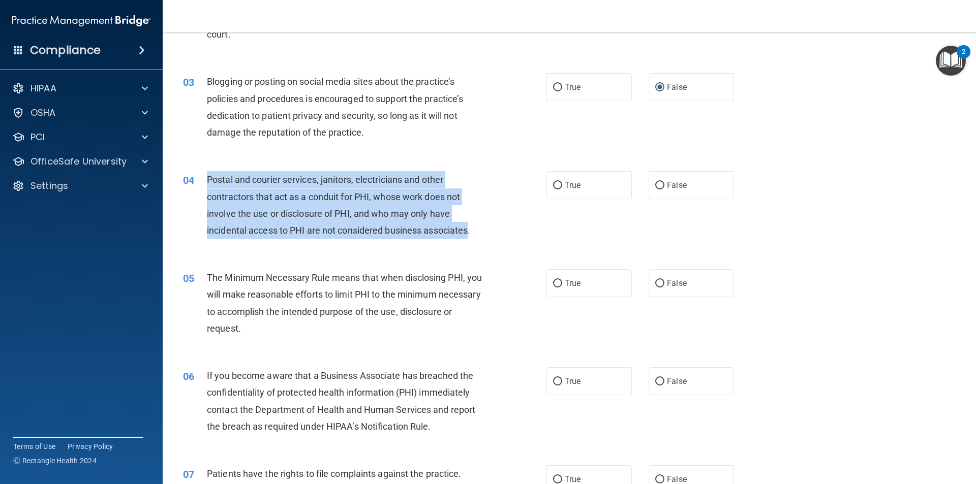
drag, startPoint x: 471, startPoint y: 231, endPoint x: 206, endPoint y: 177, distance: 270.2
click at [207, 177] on span "Postal and courier services, janitors, electricians and other contractors that …" at bounding box center [338, 204] width 263 height 61
copy span "Postal and courier services, janitors, electricians and other contractors that …"
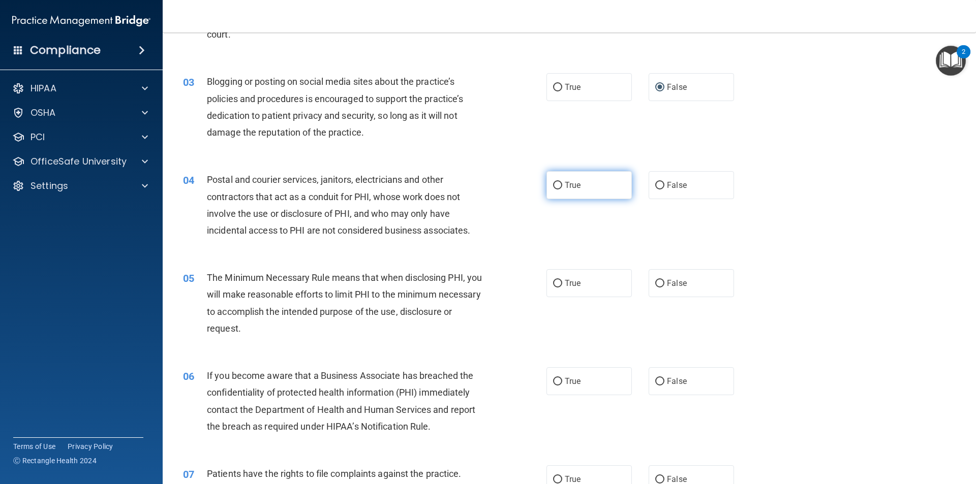
click at [548, 183] on label "True" at bounding box center [588, 185] width 85 height 28
click at [553, 183] on input "True" at bounding box center [557, 186] width 9 height 8
radio input "true"
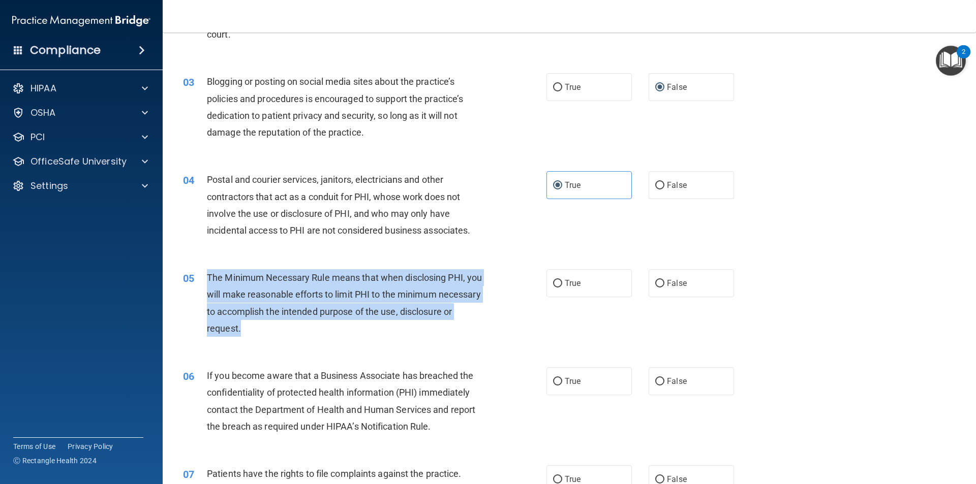
drag, startPoint x: 295, startPoint y: 325, endPoint x: 200, endPoint y: 275, distance: 107.1
click at [200, 275] on div "05 The Minimum Necessary Rule means that when disclosing PHI, you will make rea…" at bounding box center [365, 305] width 394 height 73
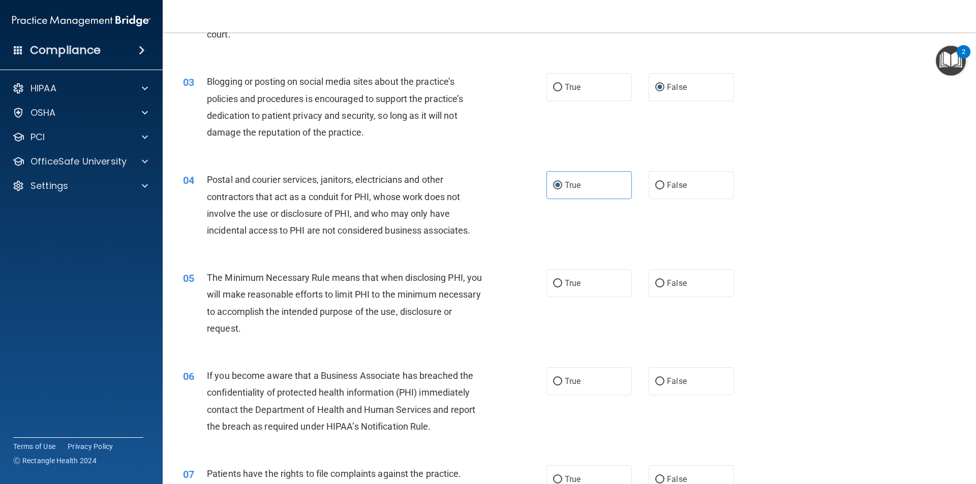
drag, startPoint x: 268, startPoint y: 283, endPoint x: 312, endPoint y: 250, distance: 54.8
click at [312, 250] on div "04 Postal and courier services, janitors, electricians and other contractors th…" at bounding box center [569, 208] width 788 height 98
click at [553, 284] on input "True" at bounding box center [557, 284] width 9 height 8
radio input "true"
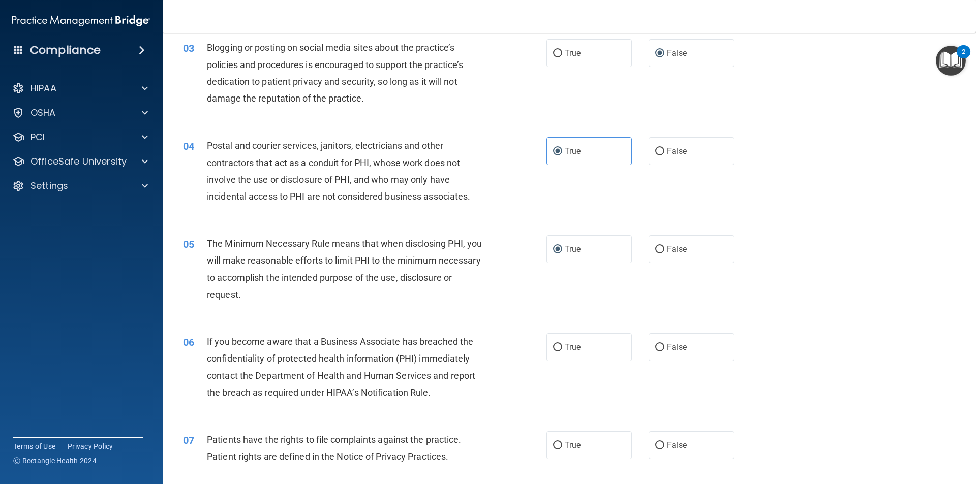
scroll to position [254, 0]
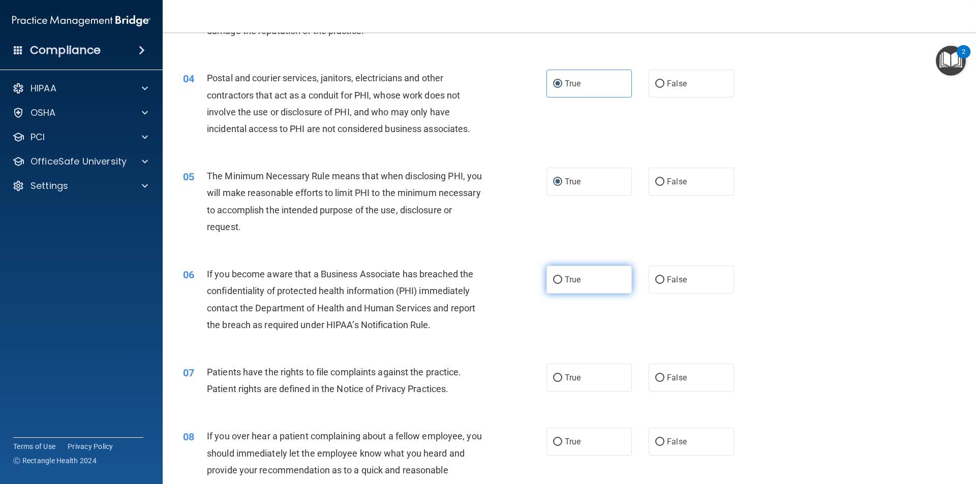
click at [553, 276] on input "True" at bounding box center [557, 280] width 9 height 8
radio input "true"
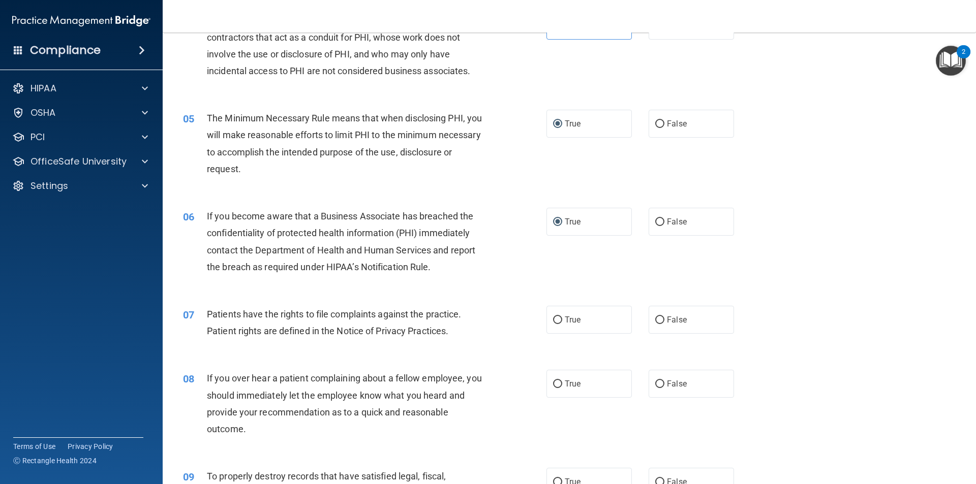
scroll to position [407, 0]
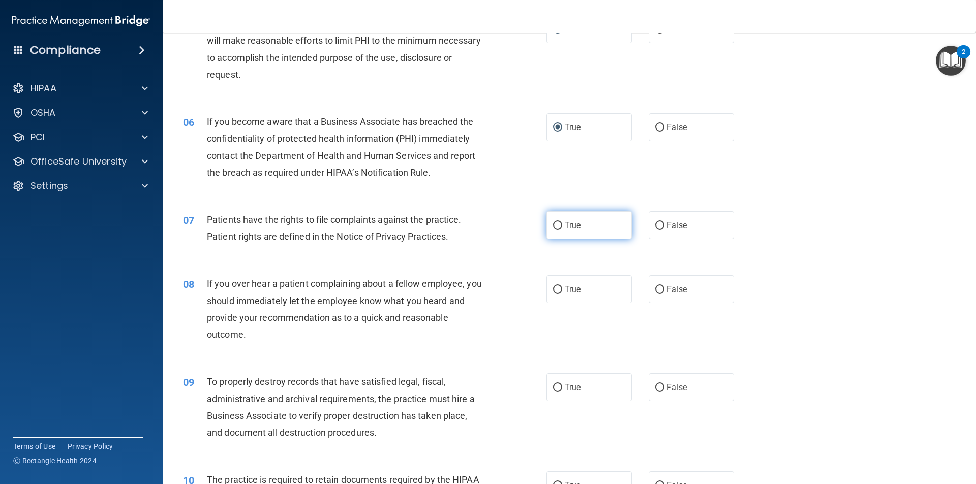
click at [553, 223] on input "True" at bounding box center [557, 226] width 9 height 8
radio input "true"
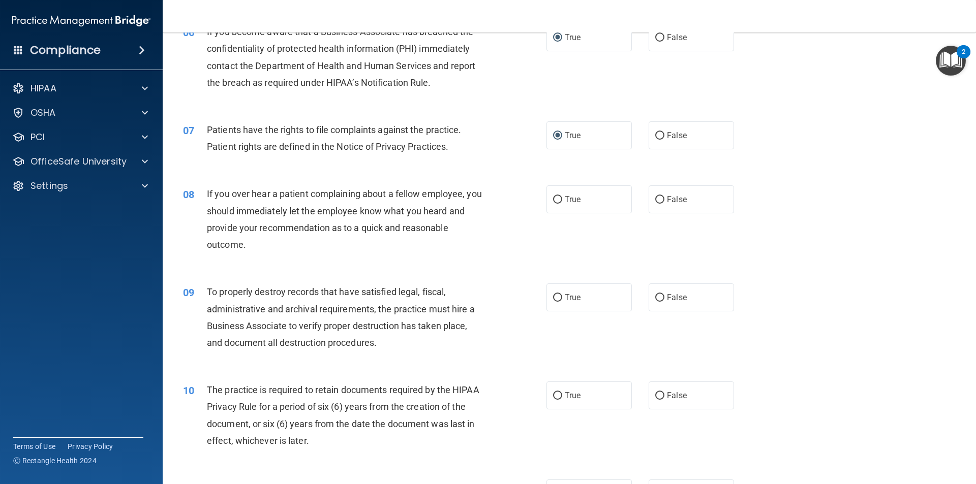
scroll to position [508, 0]
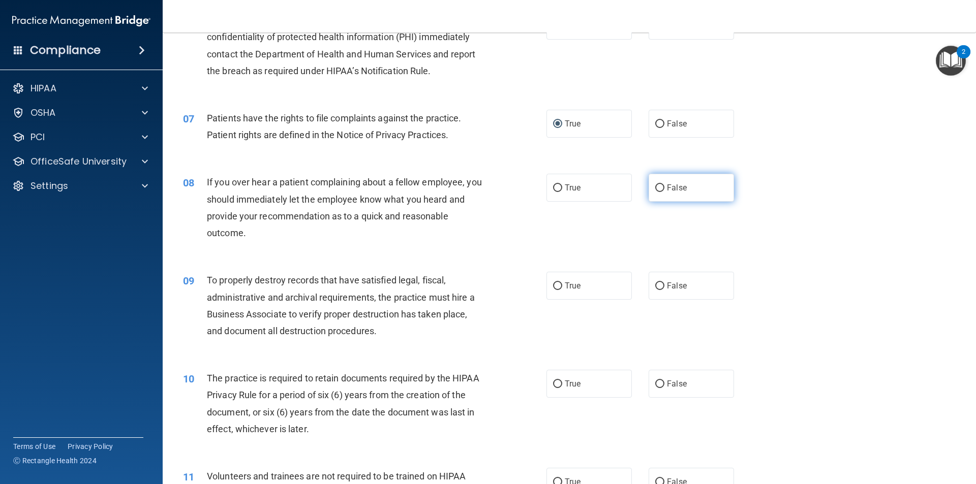
click at [656, 187] on input "False" at bounding box center [659, 188] width 9 height 8
radio input "true"
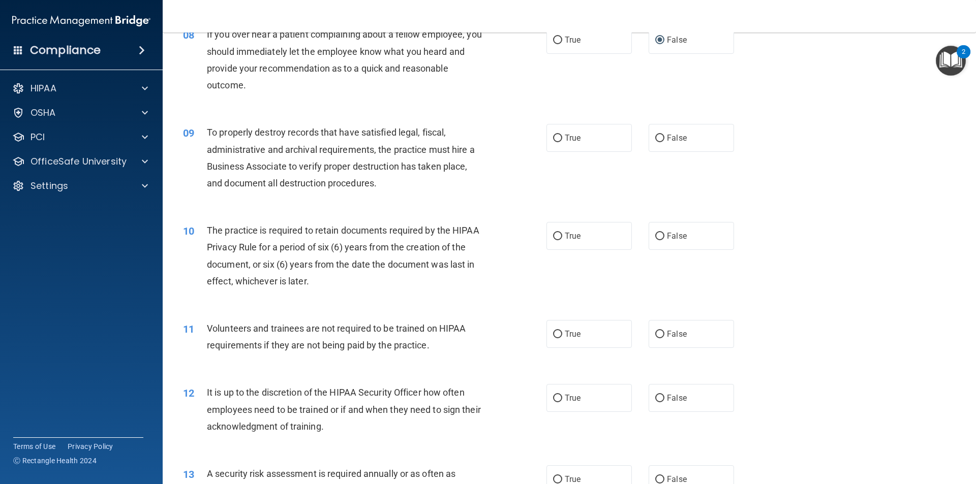
scroll to position [661, 0]
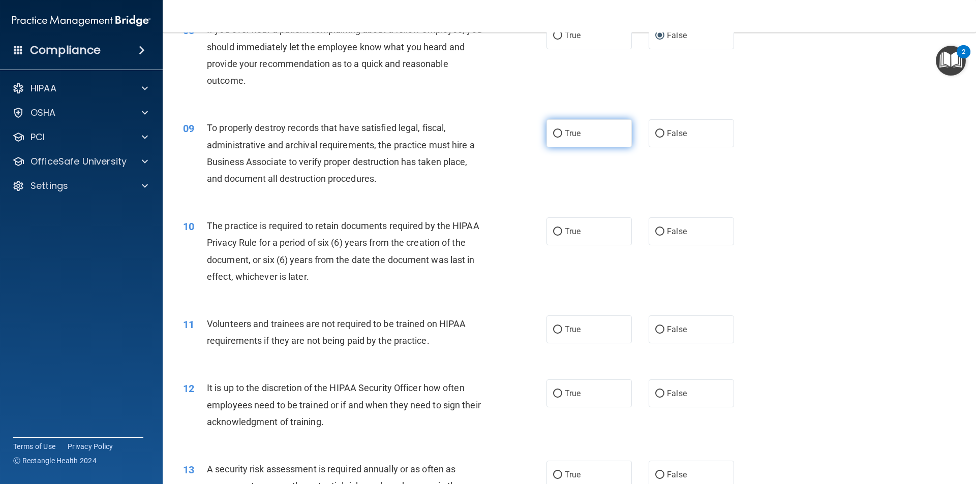
click at [553, 134] on input "True" at bounding box center [557, 134] width 9 height 8
radio input "true"
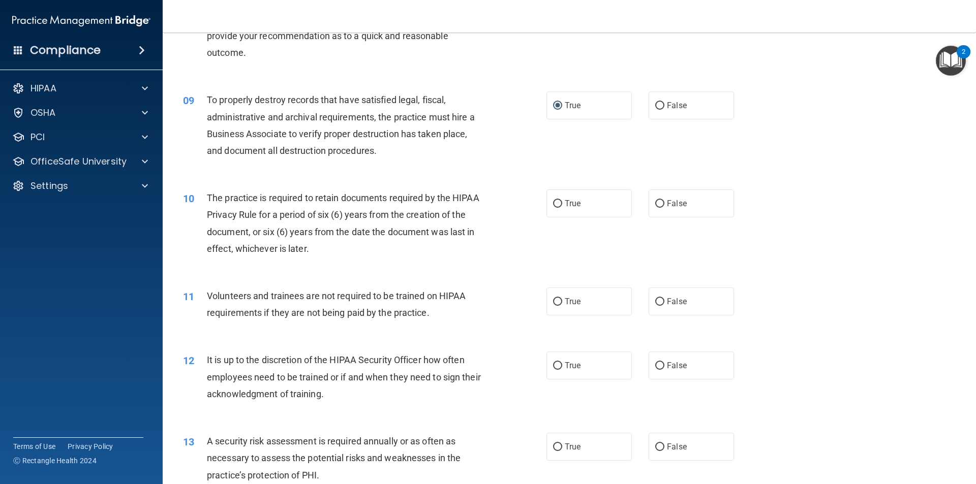
scroll to position [711, 0]
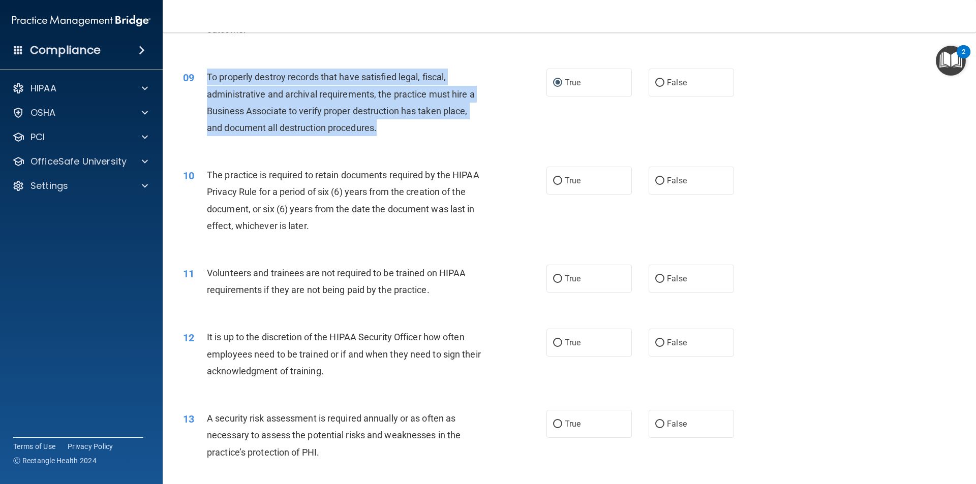
drag, startPoint x: 377, startPoint y: 129, endPoint x: 196, endPoint y: 79, distance: 188.0
click at [196, 79] on div "09 To properly destroy records that have satisfied legal, fiscal, administrativ…" at bounding box center [365, 105] width 394 height 73
copy div "To properly destroy records that have satisfied legal, fiscal, administrative a…"
click at [516, 125] on div "09 To properly destroy records that have satisfied legal, fiscal, administrativ…" at bounding box center [365, 105] width 394 height 73
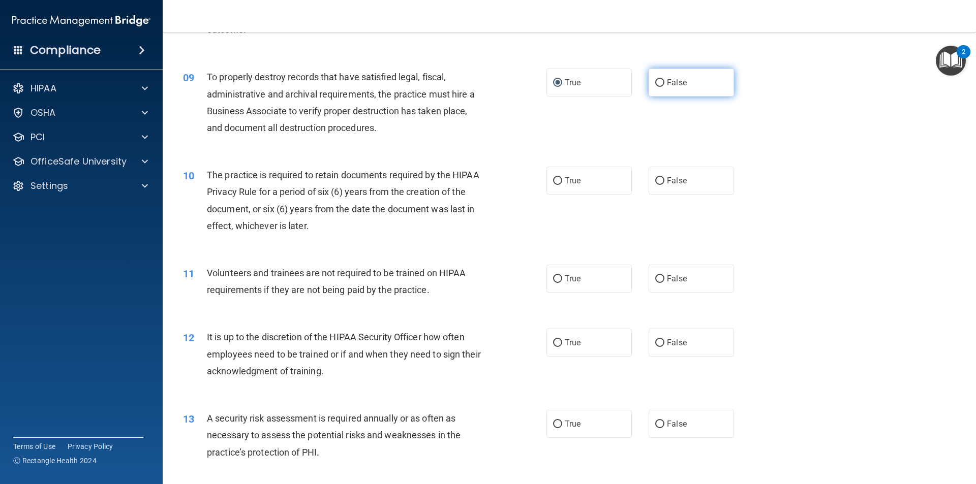
click at [657, 82] on input "False" at bounding box center [659, 83] width 9 height 8
radio input "true"
radio input "false"
click at [548, 181] on label "True" at bounding box center [588, 181] width 85 height 28
click at [553, 181] on input "True" at bounding box center [557, 181] width 9 height 8
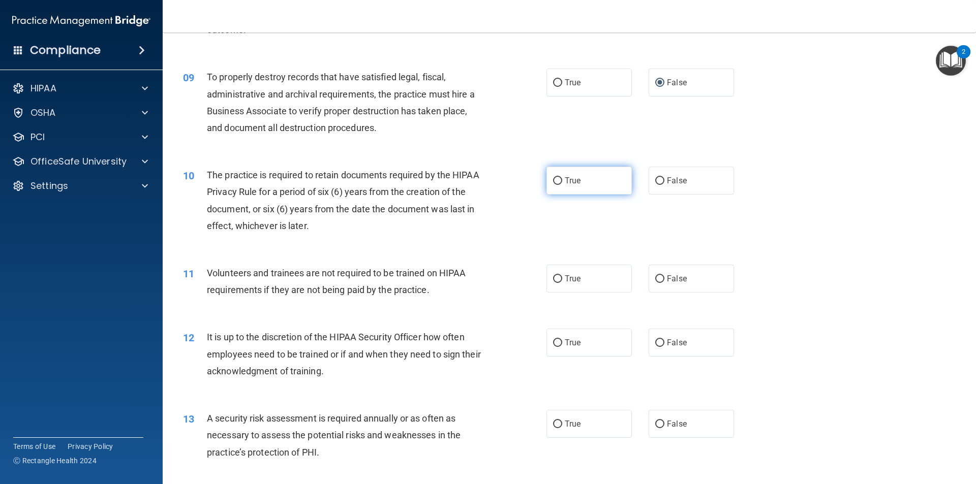
radio input "true"
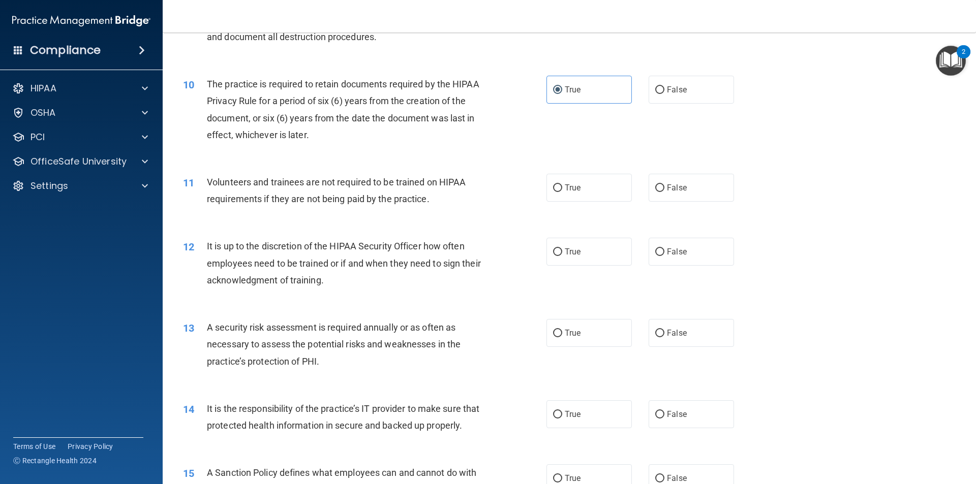
scroll to position [813, 0]
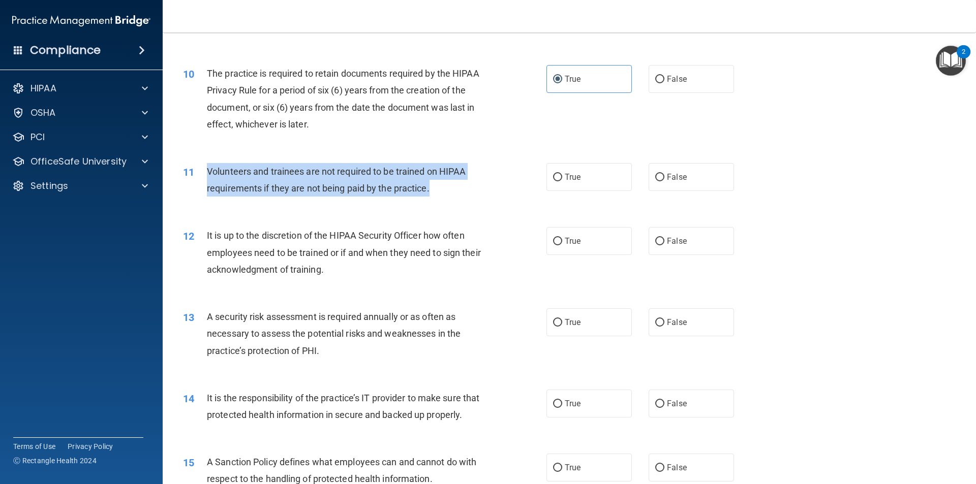
drag, startPoint x: 433, startPoint y: 189, endPoint x: 202, endPoint y: 169, distance: 232.1
click at [202, 169] on div "11 Volunteers and trainees are not required to be trained on HIPAA requirements…" at bounding box center [365, 182] width 394 height 39
click at [457, 202] on div "11 Volunteers and trainees are not required to be trained on HIPAA requirements…" at bounding box center [365, 182] width 394 height 39
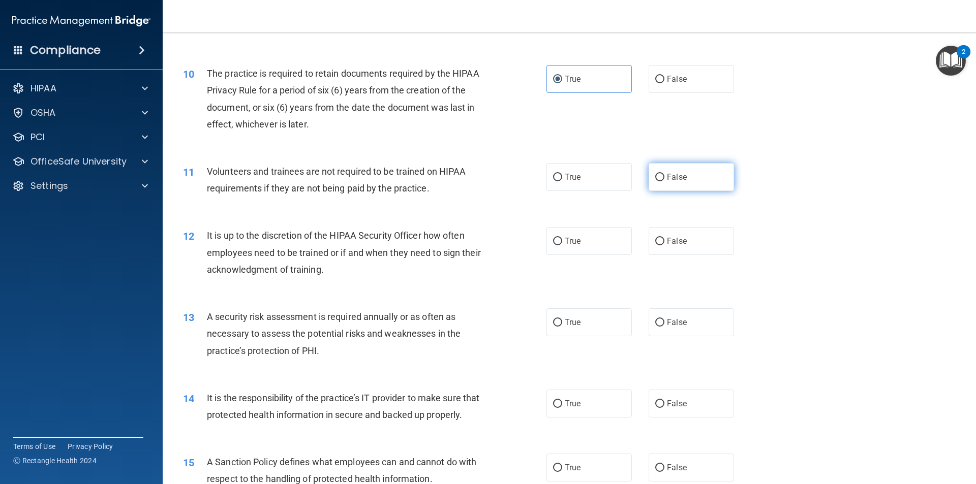
click at [655, 176] on input "False" at bounding box center [659, 178] width 9 height 8
radio input "true"
click at [655, 240] on input "False" at bounding box center [659, 242] width 9 height 8
radio input "true"
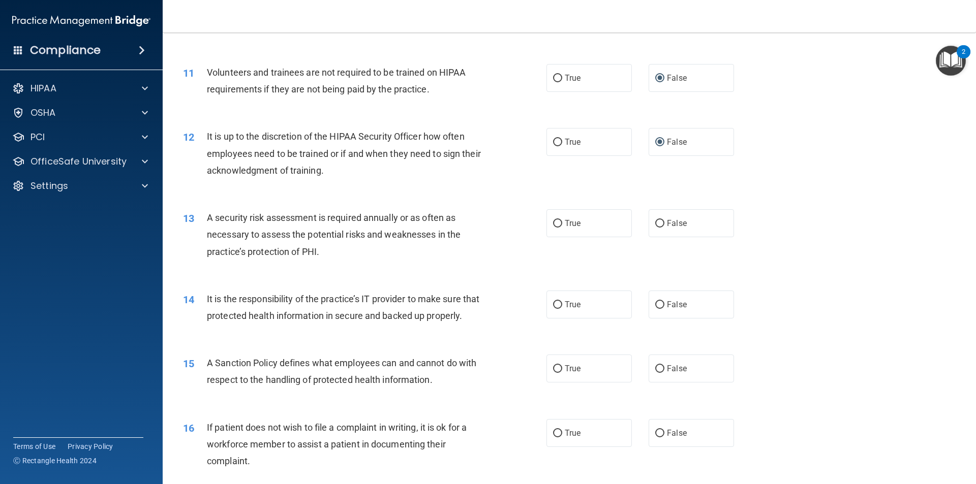
scroll to position [915, 0]
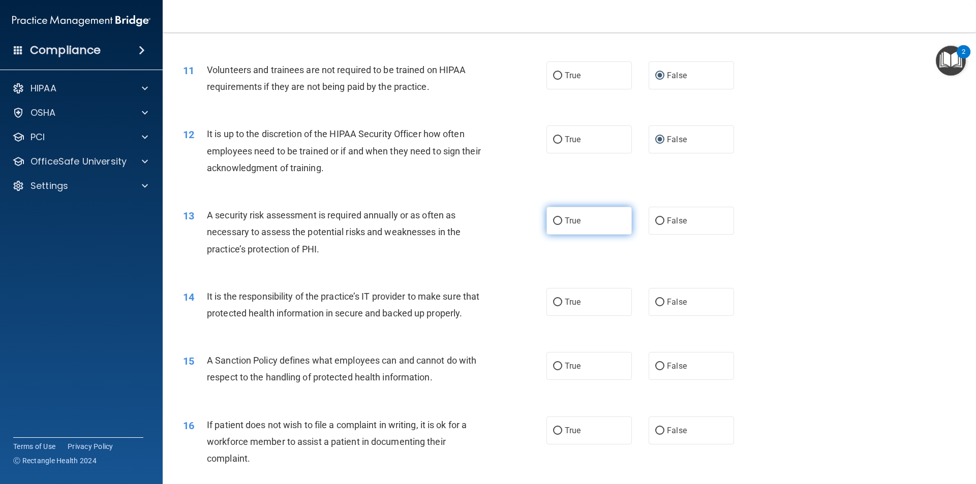
click at [553, 222] on input "True" at bounding box center [557, 222] width 9 height 8
radio input "true"
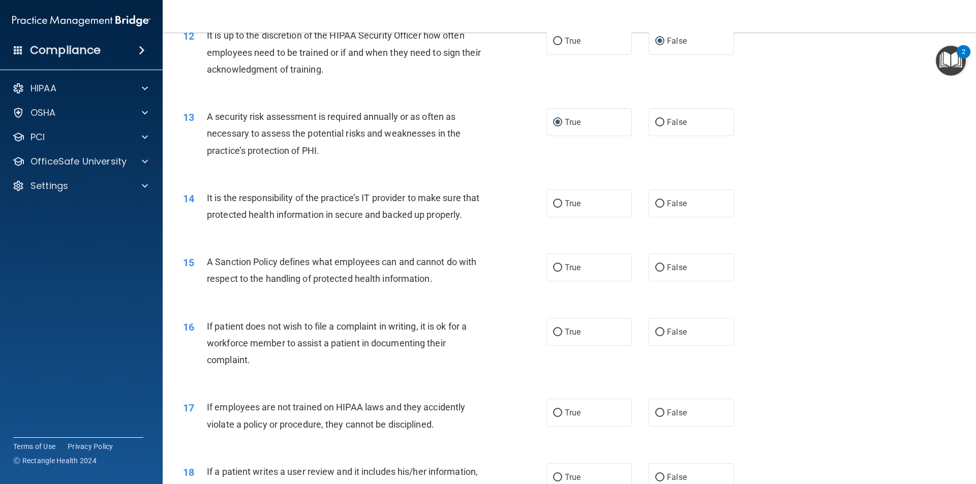
scroll to position [1016, 0]
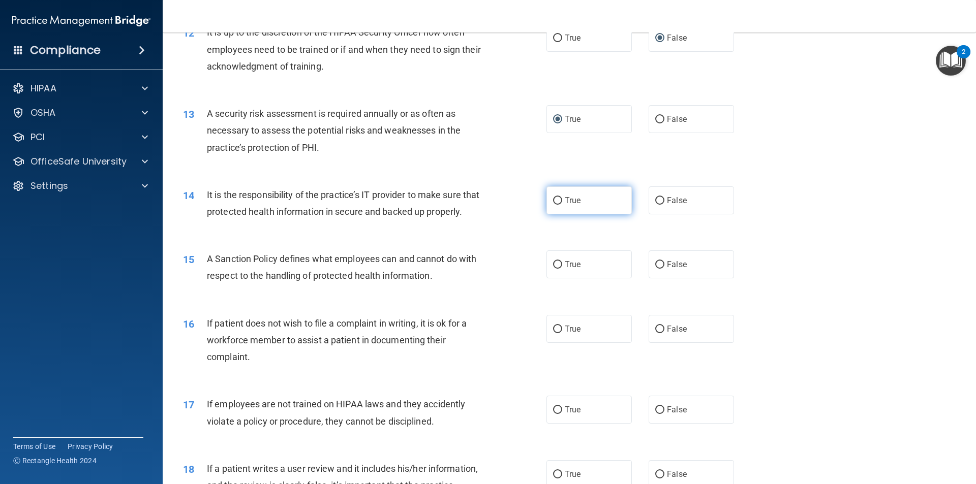
click at [555, 200] on input "True" at bounding box center [557, 201] width 9 height 8
radio input "true"
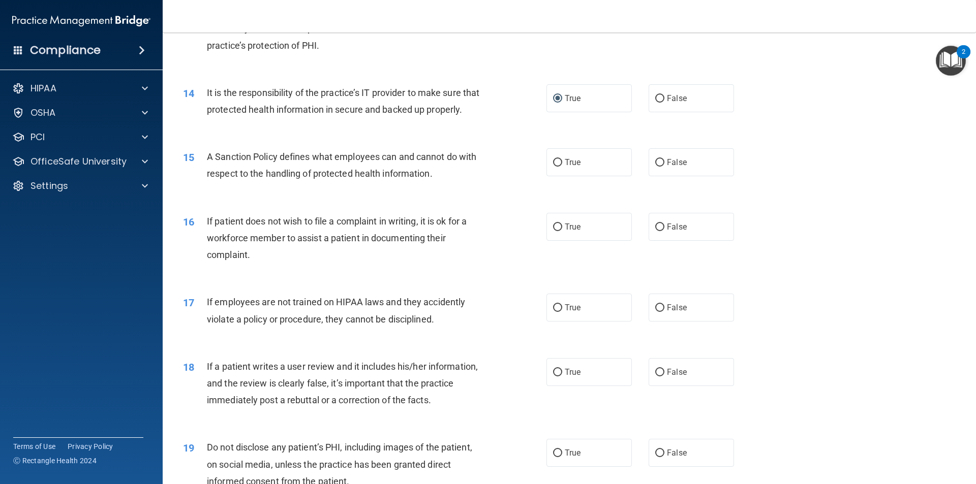
scroll to position [1169, 0]
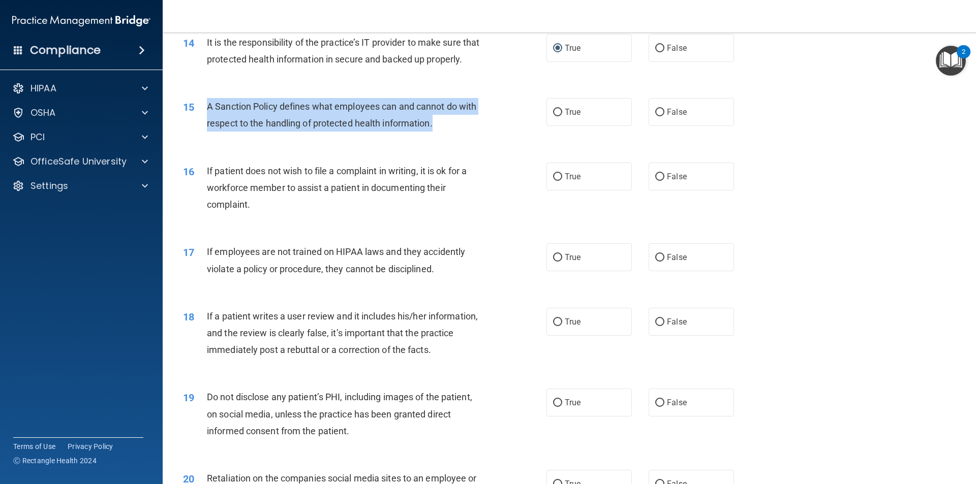
drag, startPoint x: 436, startPoint y: 139, endPoint x: 205, endPoint y: 120, distance: 231.5
click at [205, 120] on div "15 A Sanction Policy defines what employees can and cannot do with respect to t…" at bounding box center [365, 117] width 394 height 39
click at [556, 116] on input "True" at bounding box center [557, 113] width 9 height 8
radio input "true"
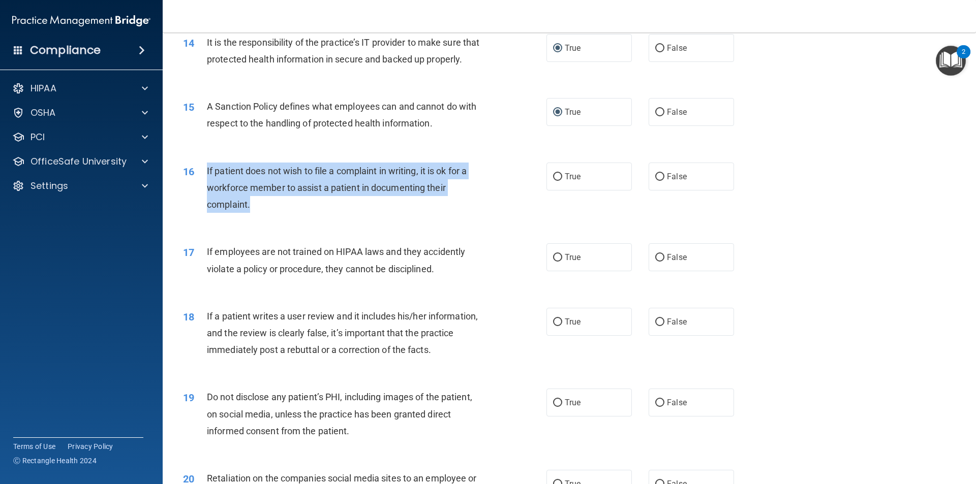
drag, startPoint x: 250, startPoint y: 228, endPoint x: 202, endPoint y: 187, distance: 63.1
click at [202, 187] on div "16 If patient does not wish to file a complaint in writing, it is ok for a work…" at bounding box center [365, 191] width 394 height 56
click at [555, 181] on input "True" at bounding box center [557, 177] width 9 height 8
radio input "true"
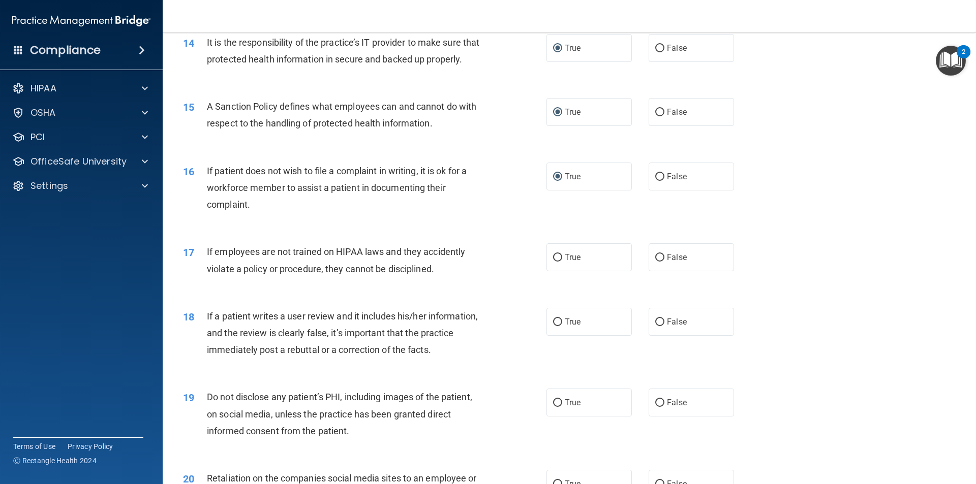
click at [305, 282] on div "17 If employees are not trained on HIPAA laws and they accidently violate a pol…" at bounding box center [365, 262] width 394 height 39
click at [432, 274] on span "If employees are not trained on HIPAA laws and they accidently violate a policy…" at bounding box center [336, 259] width 258 height 27
click at [656, 262] on input "False" at bounding box center [659, 258] width 9 height 8
radio input "true"
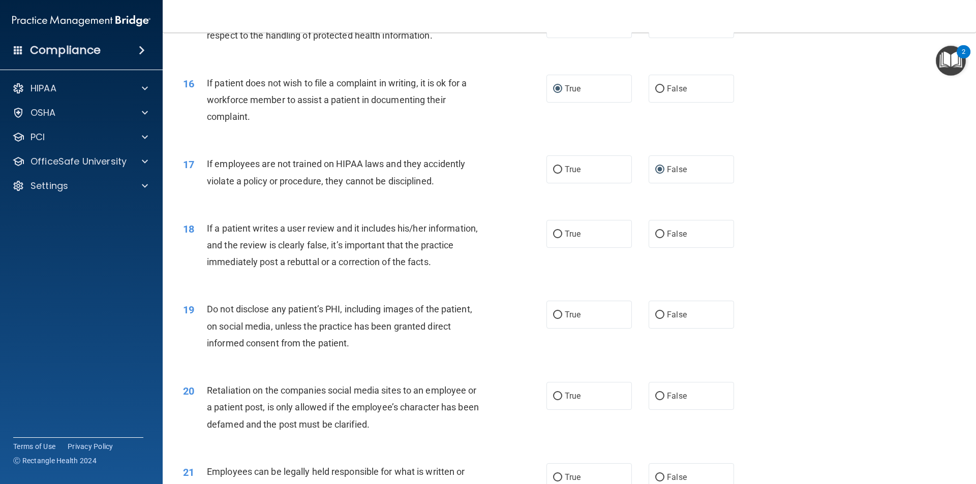
scroll to position [1270, 0]
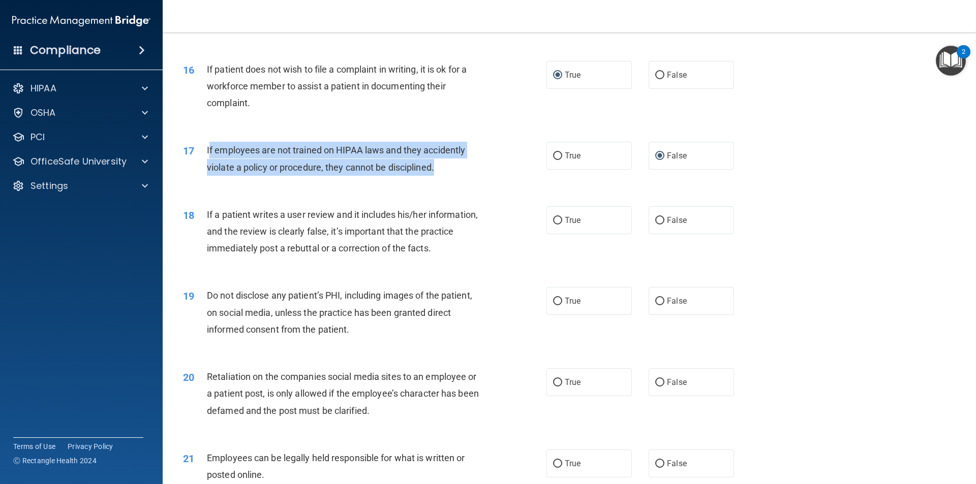
drag, startPoint x: 435, startPoint y: 183, endPoint x: 208, endPoint y: 166, distance: 227.8
click at [208, 166] on span "If employees are not trained on HIPAA laws and they accidently violate a policy…" at bounding box center [336, 158] width 258 height 27
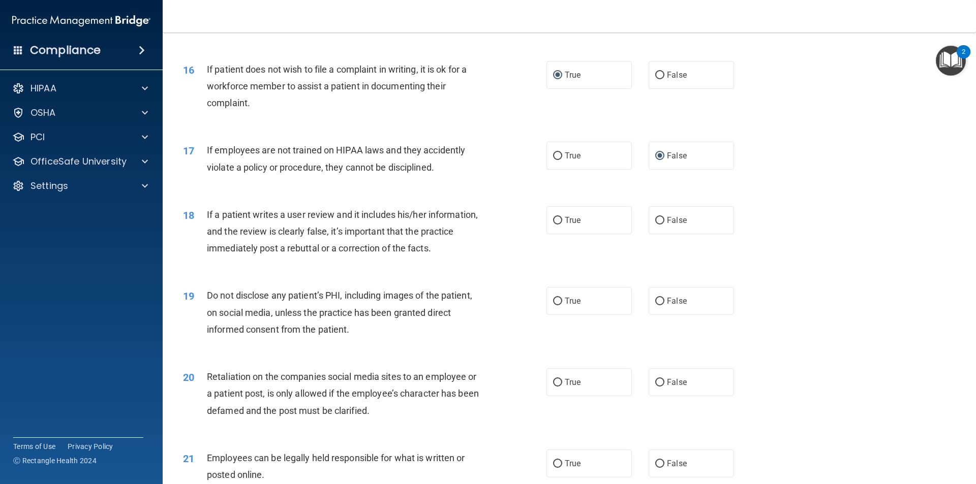
click at [467, 275] on div "18 If a patient writes a user review and it includes his/her information, and t…" at bounding box center [569, 234] width 788 height 81
click at [658, 225] on input "False" at bounding box center [659, 221] width 9 height 8
radio input "true"
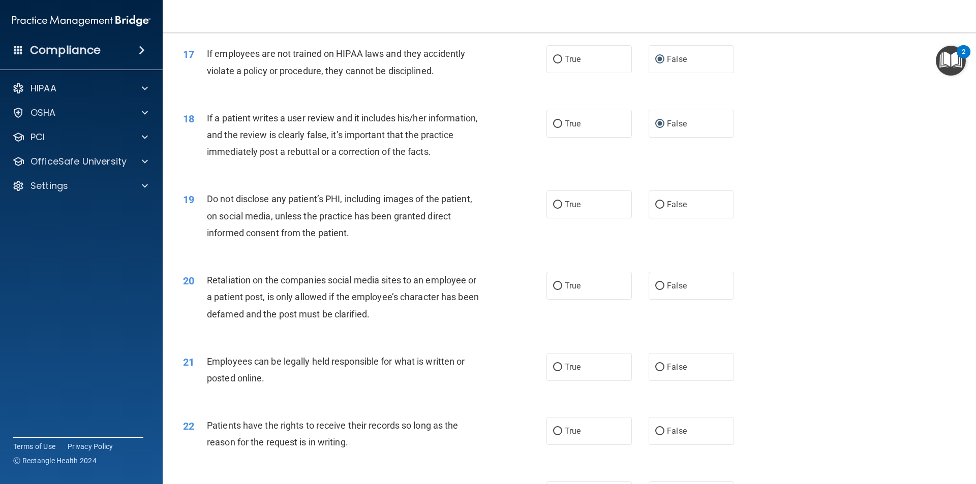
scroll to position [1474, 0]
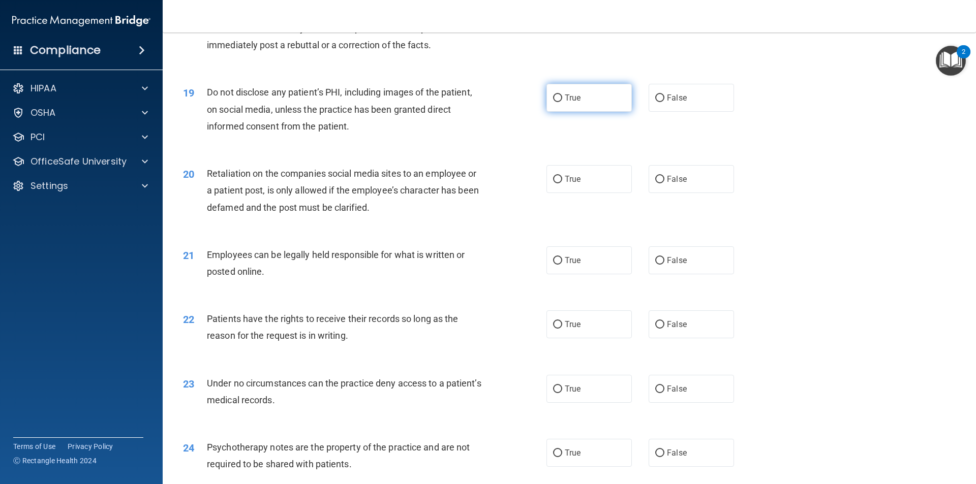
click at [556, 102] on input "True" at bounding box center [557, 99] width 9 height 8
radio input "true"
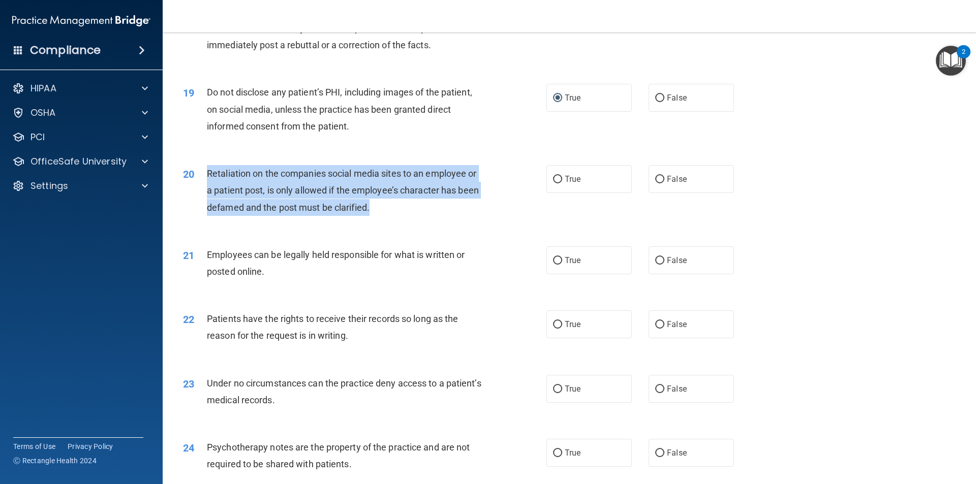
drag, startPoint x: 369, startPoint y: 223, endPoint x: 206, endPoint y: 188, distance: 166.7
click at [207, 188] on span "Retaliation on the companies social media sites to an employee or a patient pos…" at bounding box center [343, 190] width 272 height 44
click at [655, 183] on input "False" at bounding box center [659, 180] width 9 height 8
radio input "true"
click at [553, 265] on input "True" at bounding box center [557, 261] width 9 height 8
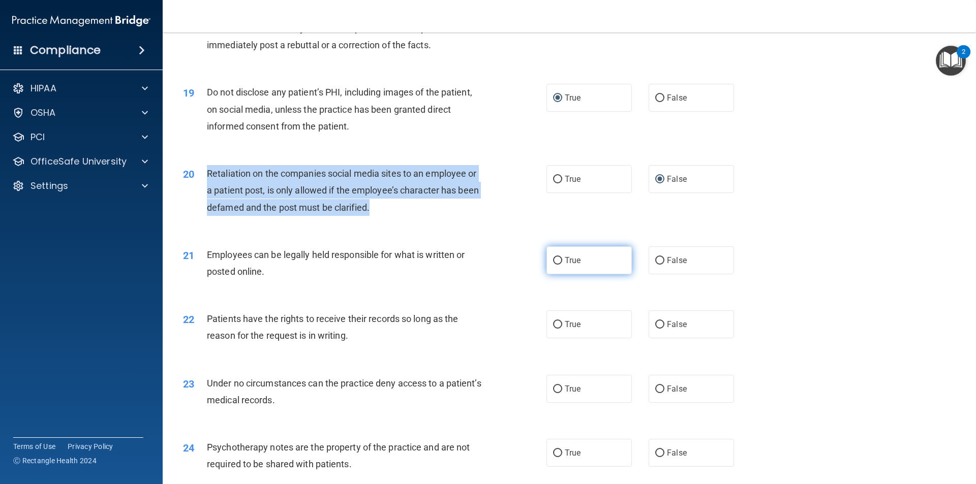
radio input "true"
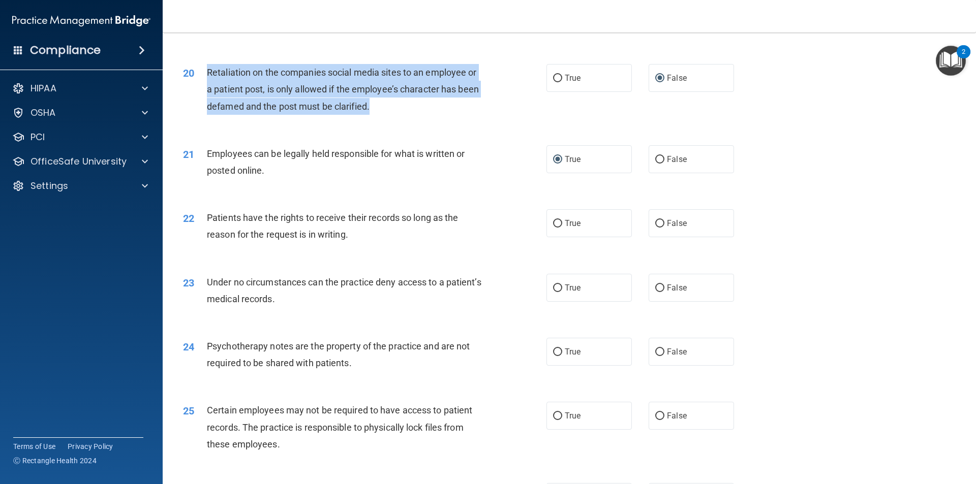
scroll to position [1575, 0]
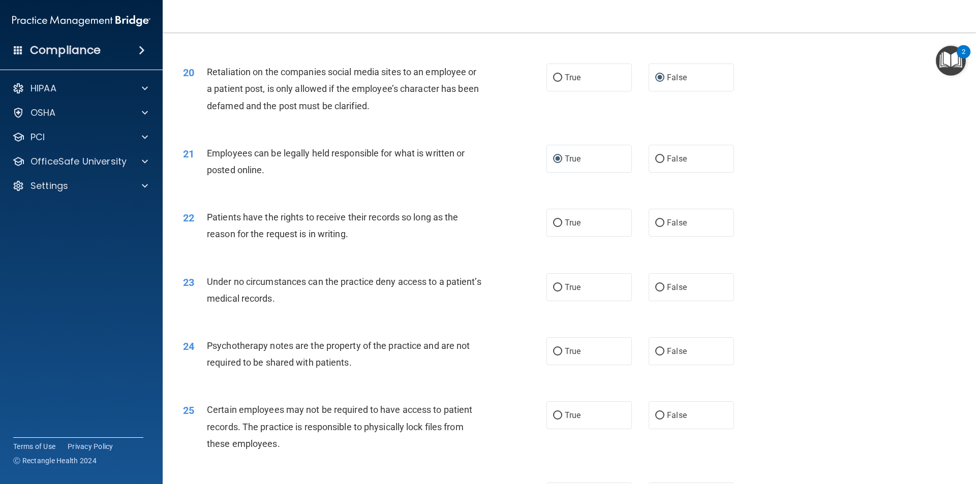
click at [376, 260] on div "22 Patients have the rights to receive their records so long as the reason for …" at bounding box center [569, 228] width 788 height 64
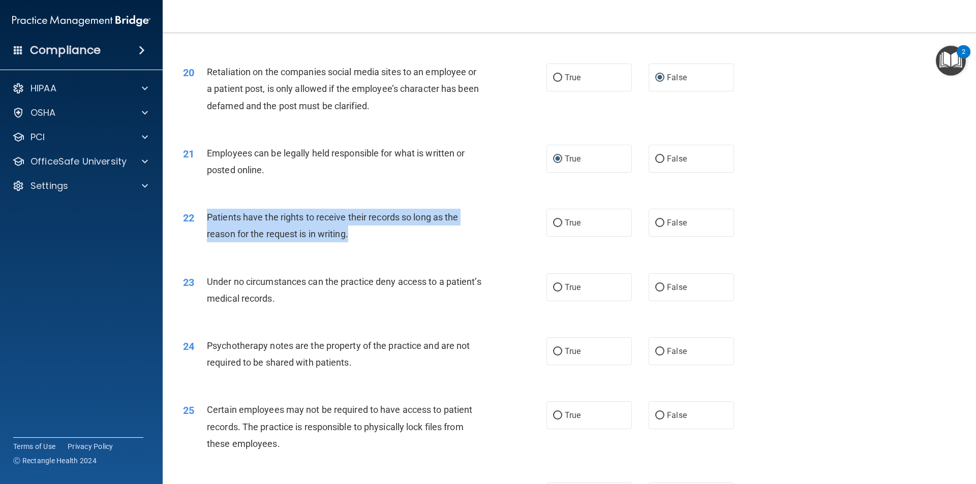
drag, startPoint x: 352, startPoint y: 253, endPoint x: 194, endPoint y: 239, distance: 158.7
click at [194, 239] on div "22 Patients have the rights to receive their records so long as the reason for …" at bounding box center [365, 228] width 394 height 39
click at [553, 227] on input "True" at bounding box center [557, 224] width 9 height 8
radio input "true"
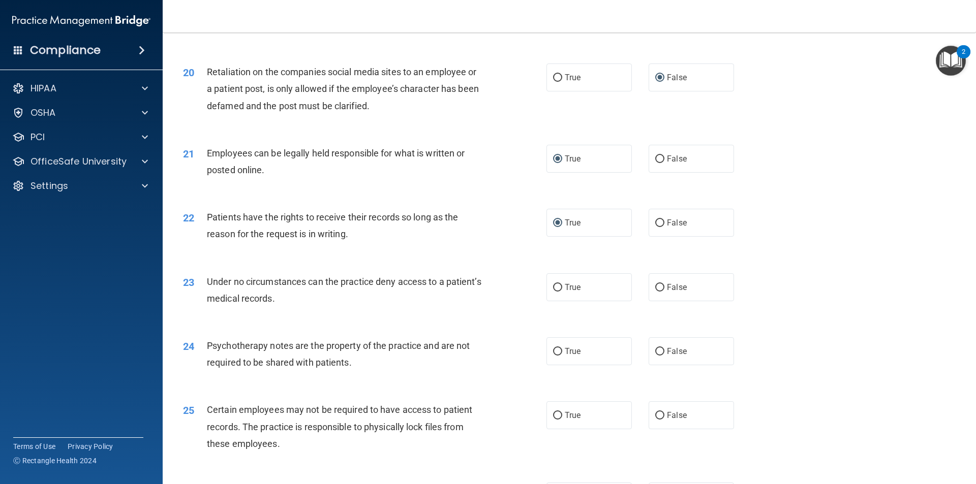
click at [340, 312] on div "23 Under no circumstances can the practice deny access to a patient’s medical r…" at bounding box center [365, 292] width 394 height 39
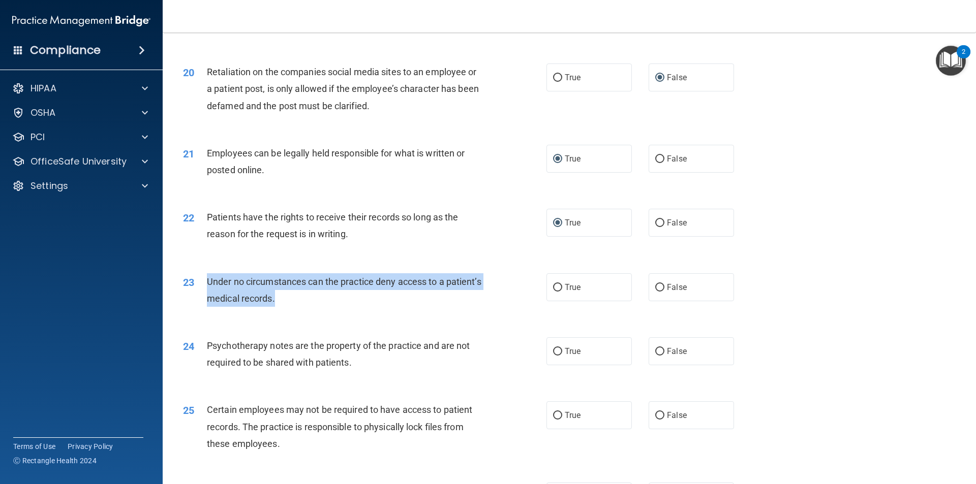
drag, startPoint x: 314, startPoint y: 318, endPoint x: 192, endPoint y: 302, distance: 123.0
click at [192, 302] on div "23 Under no circumstances can the practice deny access to a patient’s medical r…" at bounding box center [365, 292] width 394 height 39
click at [657, 292] on input "False" at bounding box center [659, 288] width 9 height 8
radio input "true"
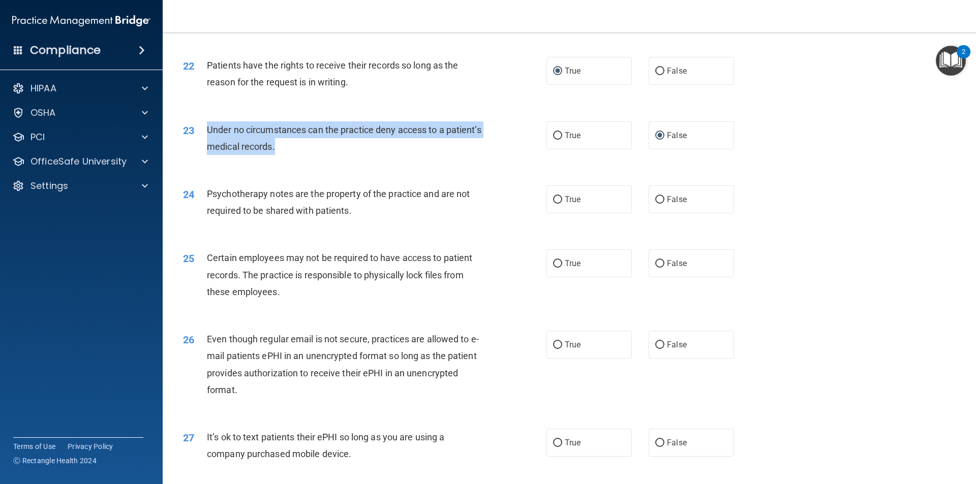
scroll to position [1728, 0]
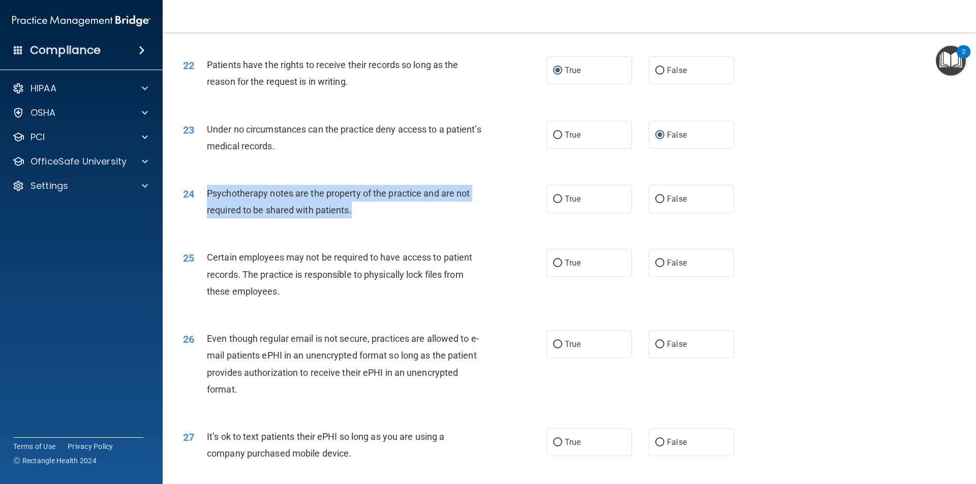
drag, startPoint x: 355, startPoint y: 225, endPoint x: 198, endPoint y: 214, distance: 157.4
click at [198, 214] on div "24 Psychotherapy notes are the property of the practice and are not required to…" at bounding box center [365, 204] width 394 height 39
click at [656, 203] on input "False" at bounding box center [659, 200] width 9 height 8
radio input "true"
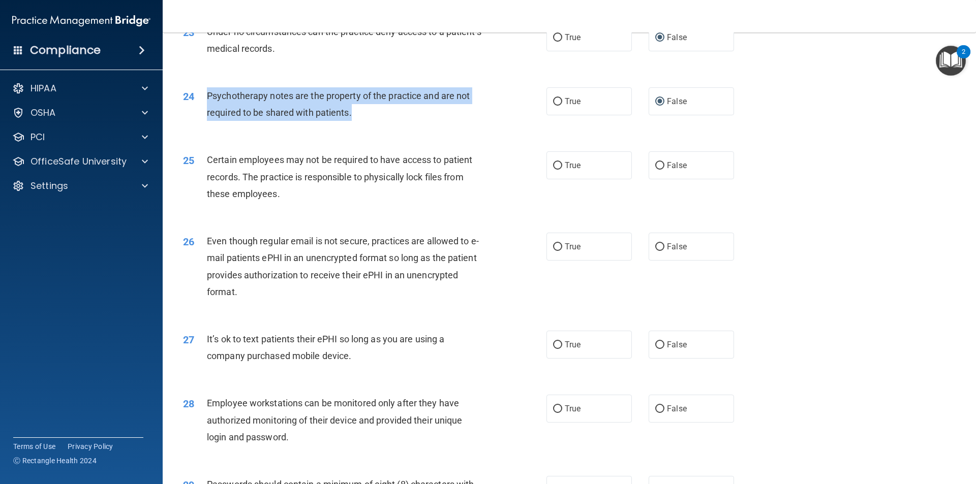
scroll to position [1829, 0]
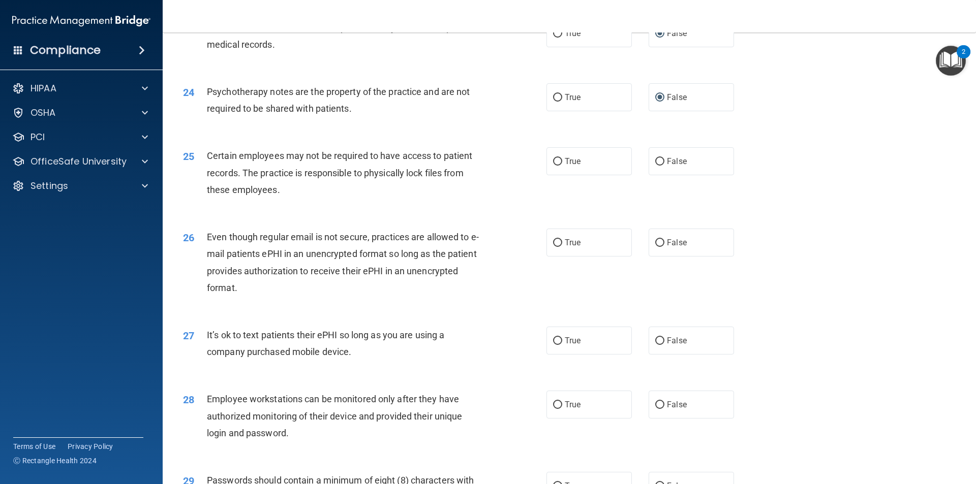
click at [281, 198] on div "Certain employees may not be required to have access to patient records. The pr…" at bounding box center [349, 172] width 284 height 51
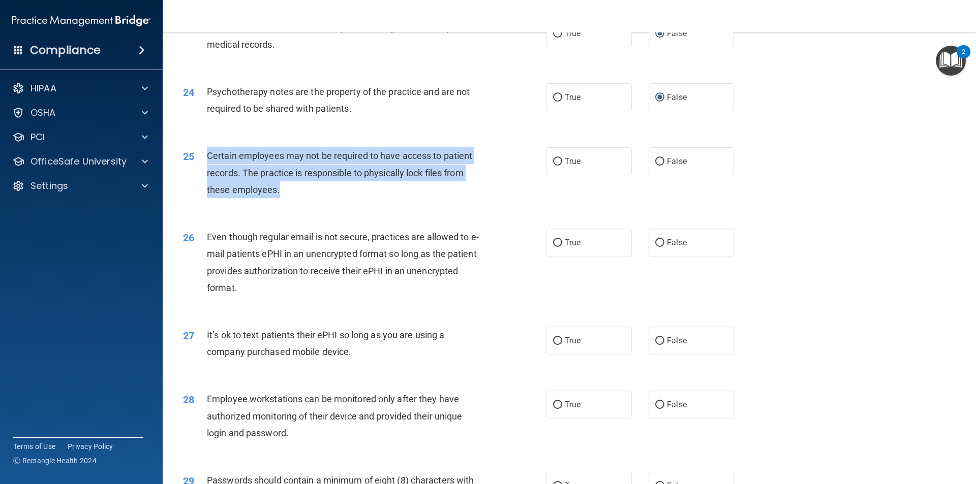
drag, startPoint x: 282, startPoint y: 207, endPoint x: 196, endPoint y: 179, distance: 90.6
click at [196, 179] on div "25 Certain employees may not be required to have access to patient records. The…" at bounding box center [365, 175] width 394 height 56
click at [554, 166] on input "True" at bounding box center [557, 162] width 9 height 8
radio input "true"
click at [553, 247] on input "True" at bounding box center [557, 243] width 9 height 8
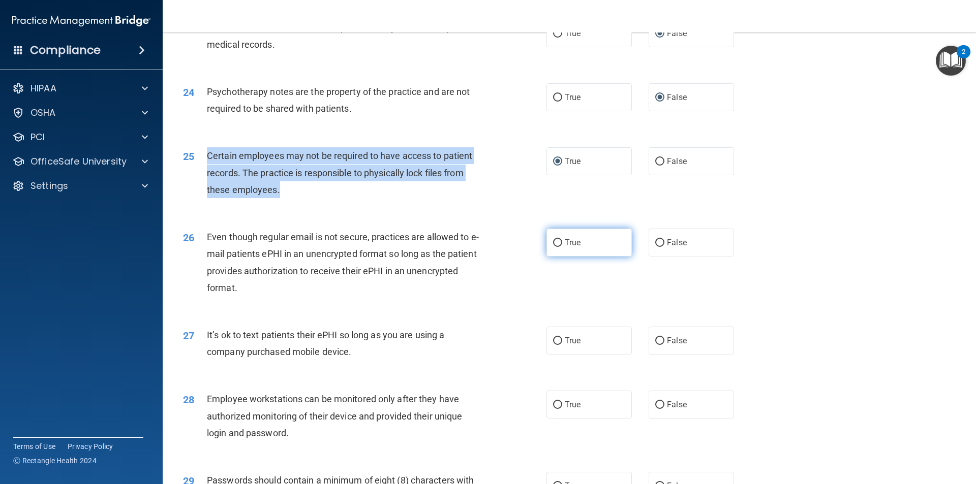
radio input "true"
click at [429, 189] on span "Certain employees may not be required to have access to patient records. The pr…" at bounding box center [339, 172] width 265 height 44
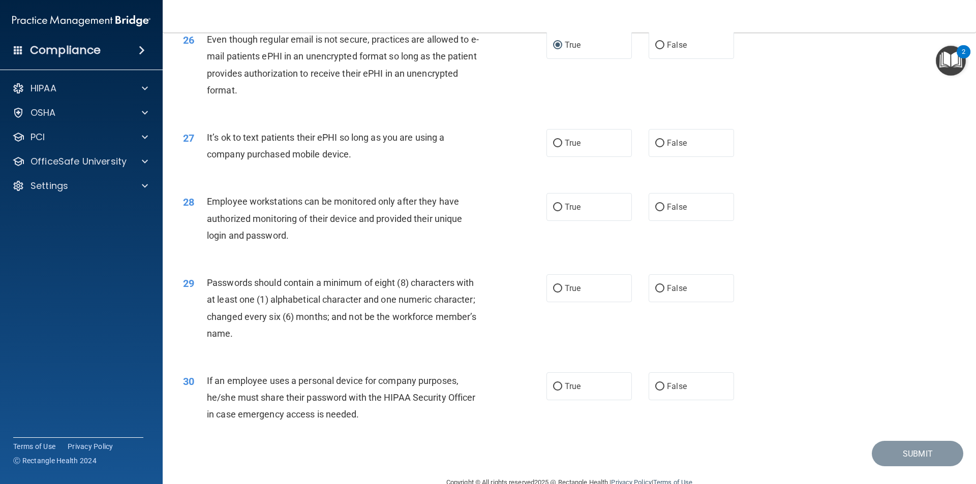
scroll to position [2033, 0]
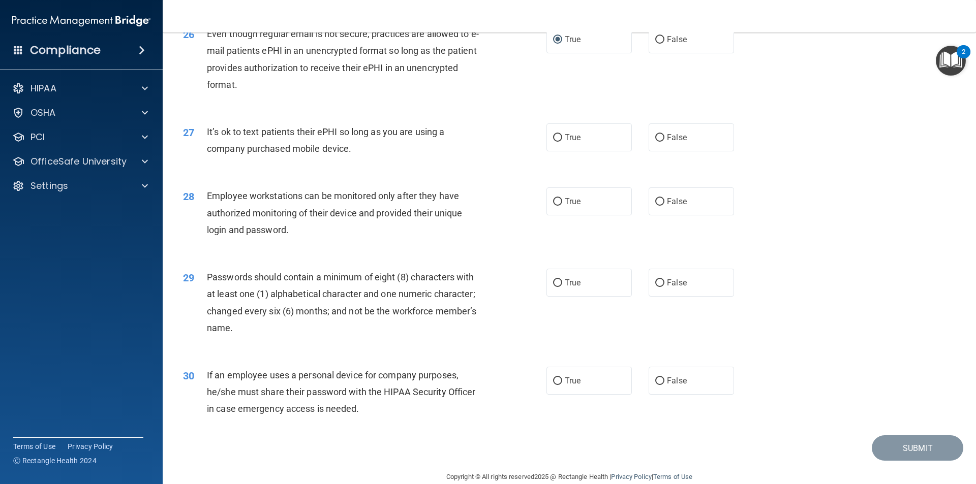
drag, startPoint x: 352, startPoint y: 164, endPoint x: 197, endPoint y: 151, distance: 155.0
click at [197, 151] on div "27 It’s ok to text patients their ePHI so long as you are using a company purch…" at bounding box center [365, 142] width 394 height 39
click at [553, 142] on input "True" at bounding box center [557, 138] width 9 height 8
radio input "true"
click at [312, 238] on div "Employee workstations can be monitored only after they have authorized monitori…" at bounding box center [349, 213] width 284 height 51
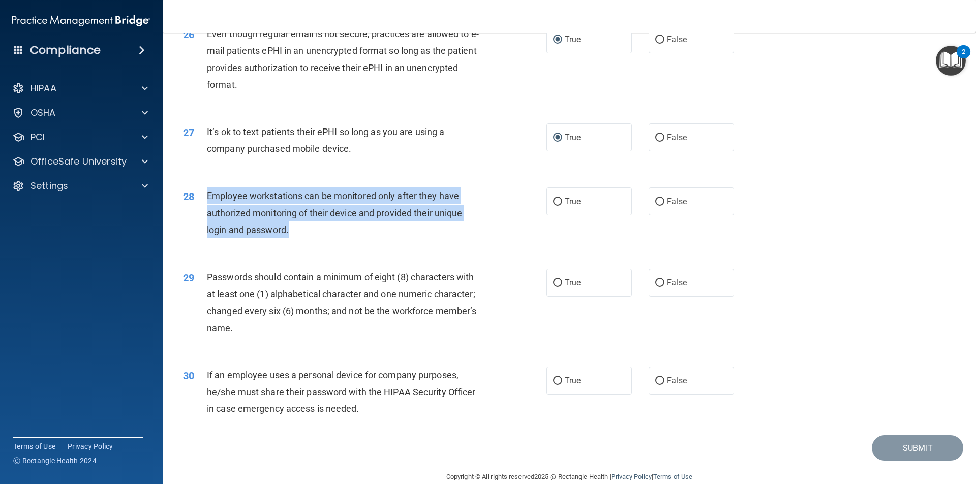
drag, startPoint x: 291, startPoint y: 250, endPoint x: 199, endPoint y: 224, distance: 95.4
click at [199, 224] on div "28 Employee workstations can be monitored only after they have authorized monit…" at bounding box center [365, 216] width 394 height 56
click at [276, 235] on span "Employee workstations can be monitored only after they have authorized monitori…" at bounding box center [334, 213] width 255 height 44
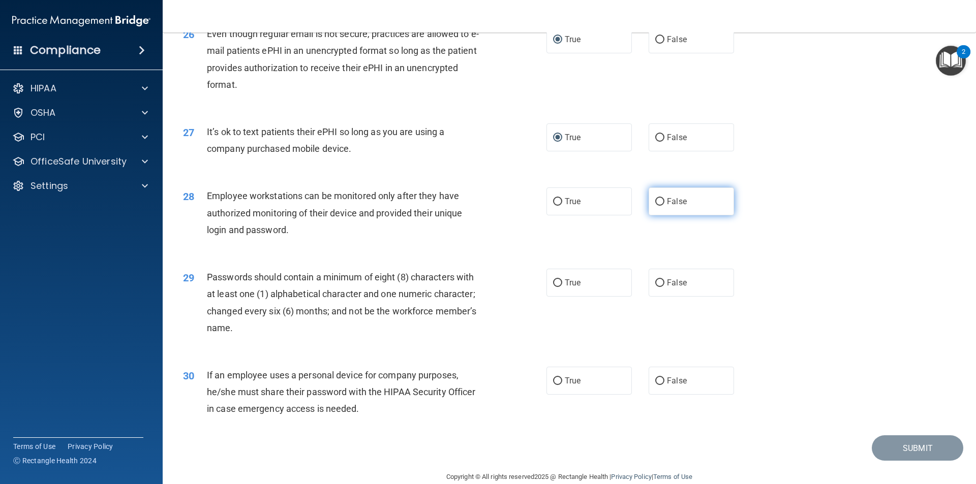
click at [655, 206] on input "False" at bounding box center [659, 202] width 9 height 8
radio input "true"
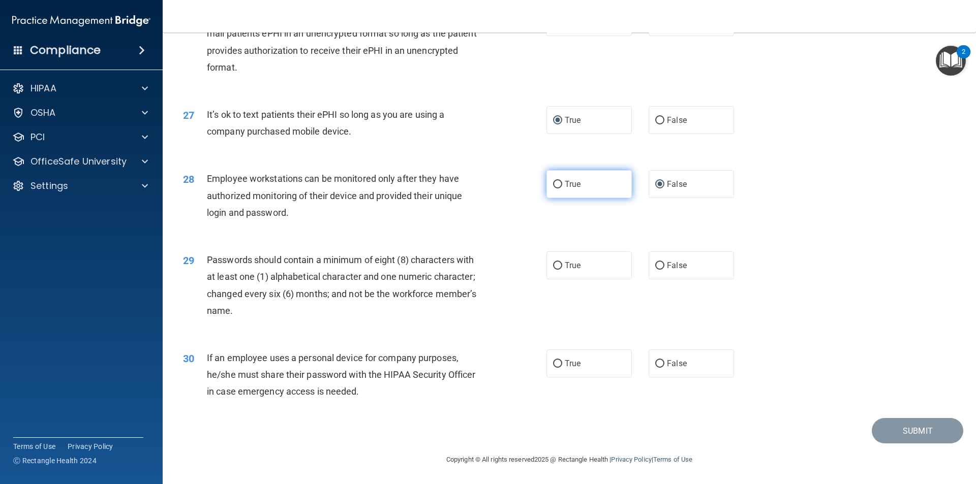
scroll to position [2067, 0]
click at [553, 266] on input "True" at bounding box center [557, 266] width 9 height 8
radio input "true"
click at [553, 363] on input "True" at bounding box center [557, 364] width 9 height 8
radio input "true"
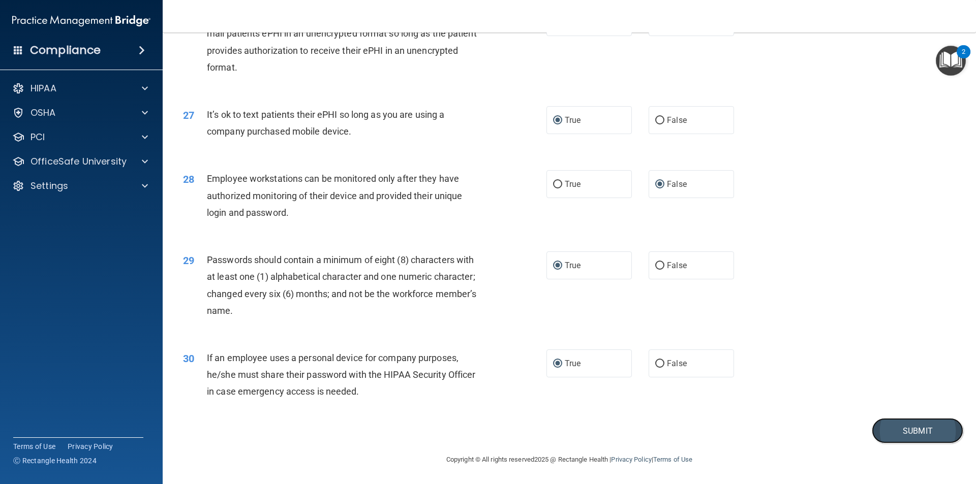
click at [934, 428] on button "Submit" at bounding box center [917, 431] width 91 height 26
